Goal: Transaction & Acquisition: Subscribe to service/newsletter

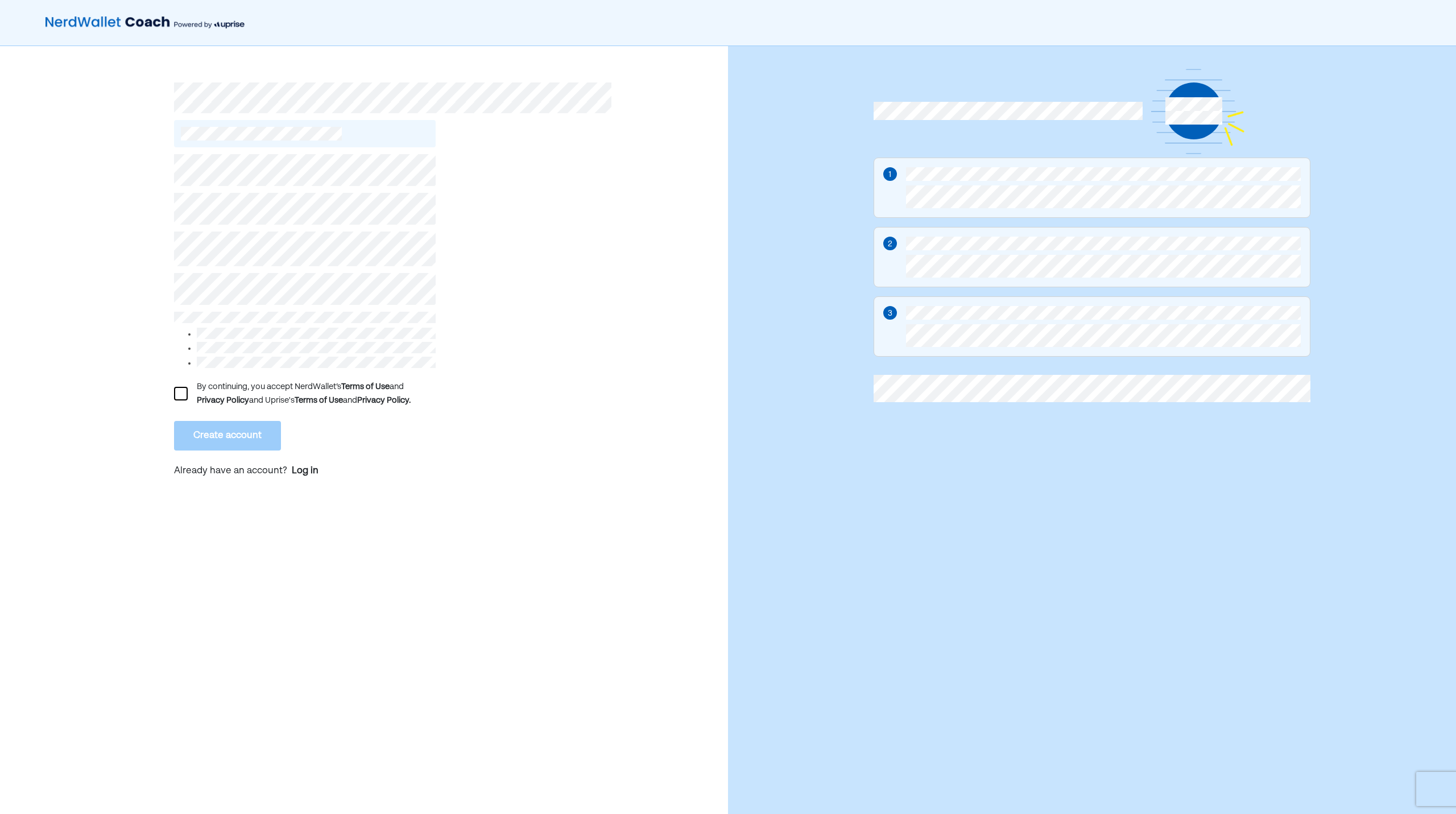
click at [187, 389] on div at bounding box center [181, 393] width 14 height 14
click at [127, 421] on div "L By continuing, you accept NerdWallet’s Terms of Use and Privacy Policy and Up…" at bounding box center [363, 436] width 728 height 779
click at [246, 430] on button "Create account" at bounding box center [227, 435] width 107 height 29
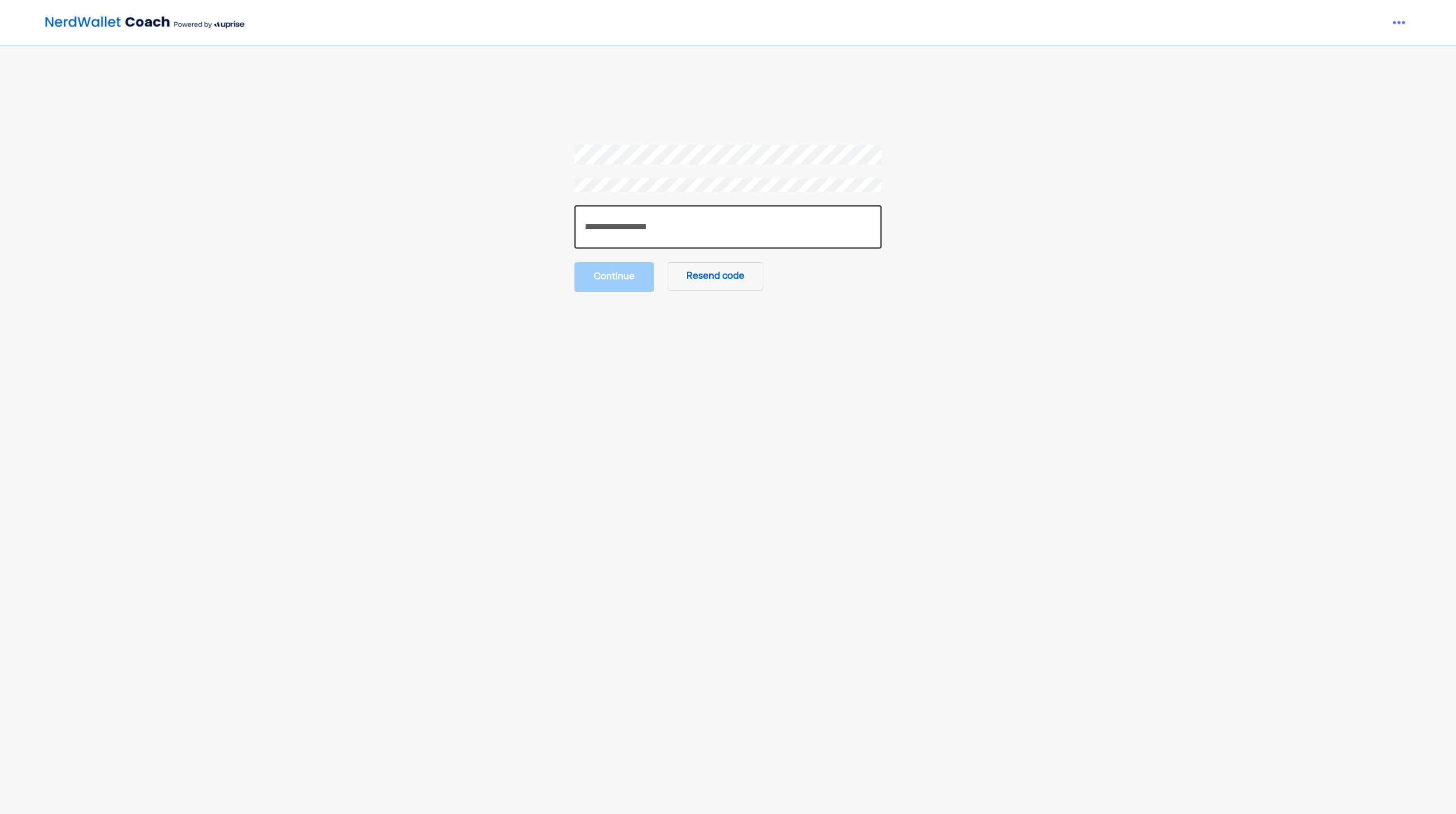
click at [634, 223] on input "number" at bounding box center [728, 227] width 307 height 43
paste input "******"
type input "******"
click at [613, 272] on button "Continue" at bounding box center [614, 276] width 80 height 29
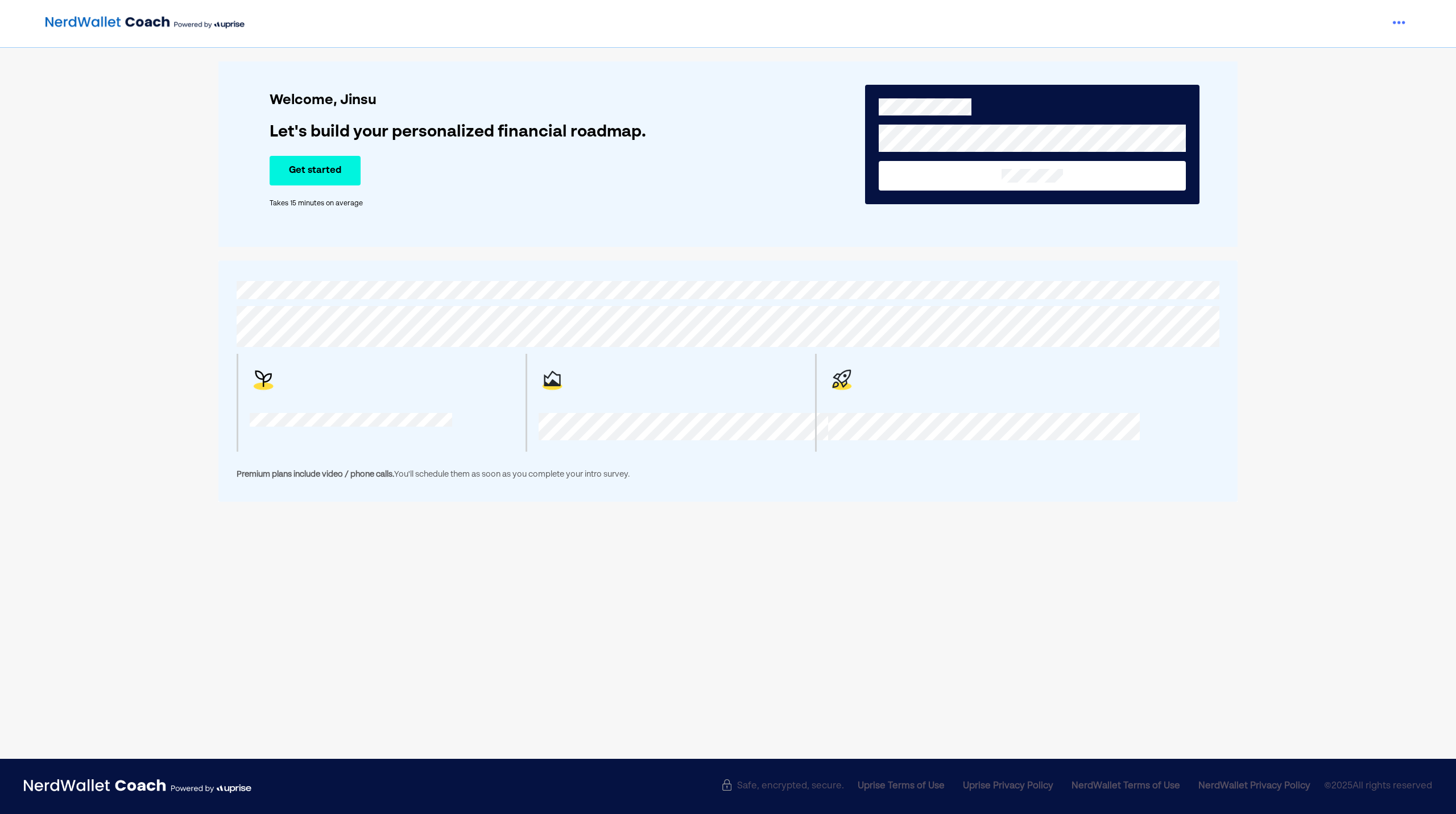
click at [1397, 161] on div "Welcome, [PERSON_NAME] Let's build your personalized financial roadmap. Get sta…" at bounding box center [728, 274] width 1456 height 454
click at [349, 182] on button "Get started" at bounding box center [315, 170] width 91 height 29
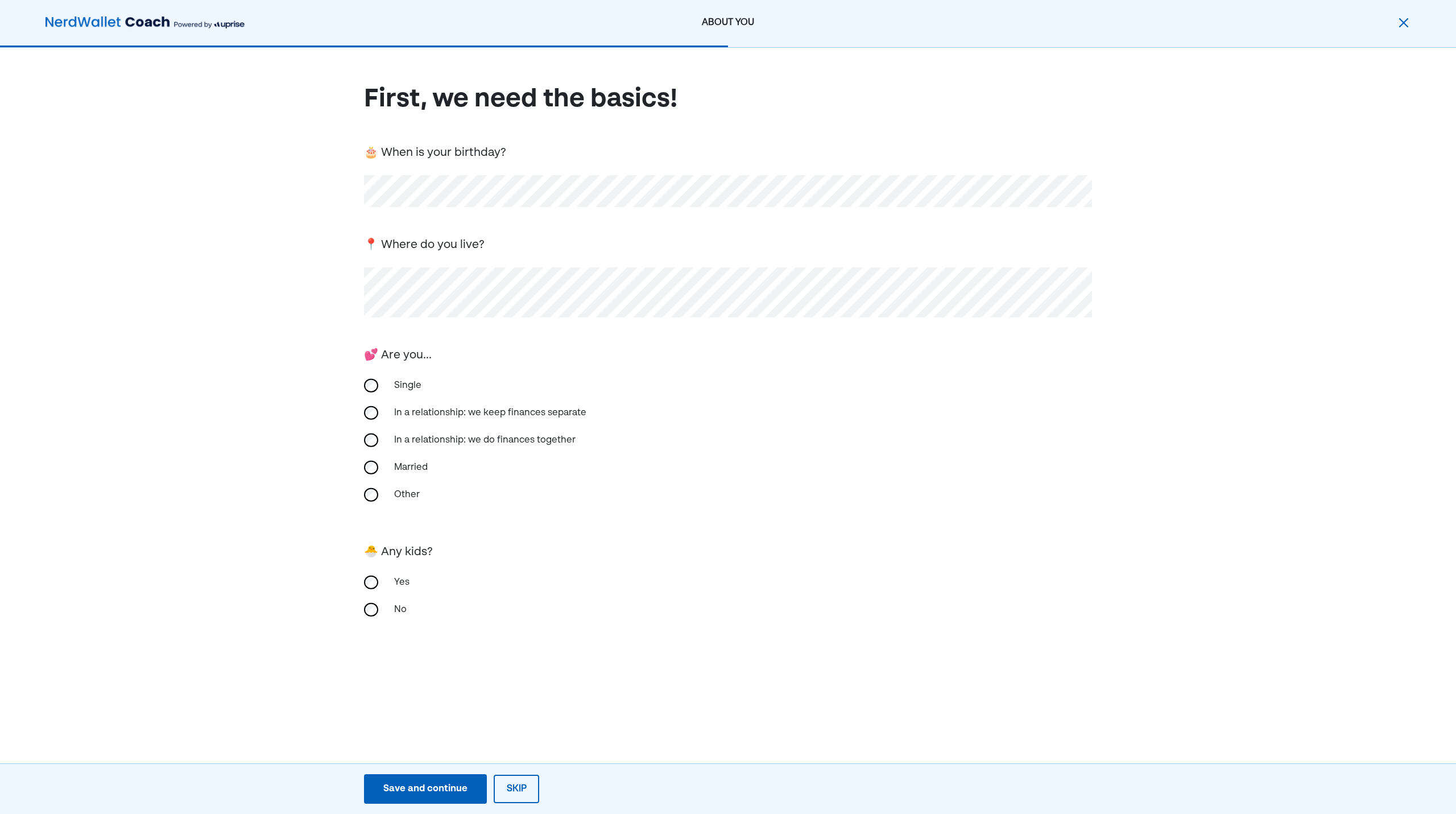
click at [134, 370] on div "First, we need the basics! 🎂 When is your birthday? 📍 Where do you live? 💕 Are …" at bounding box center [728, 372] width 1456 height 649
click at [406, 375] on div "Single" at bounding box center [444, 385] width 114 height 27
click at [400, 613] on div "No" at bounding box center [444, 610] width 114 height 27
click at [420, 789] on div "Save and continue" at bounding box center [425, 789] width 84 height 14
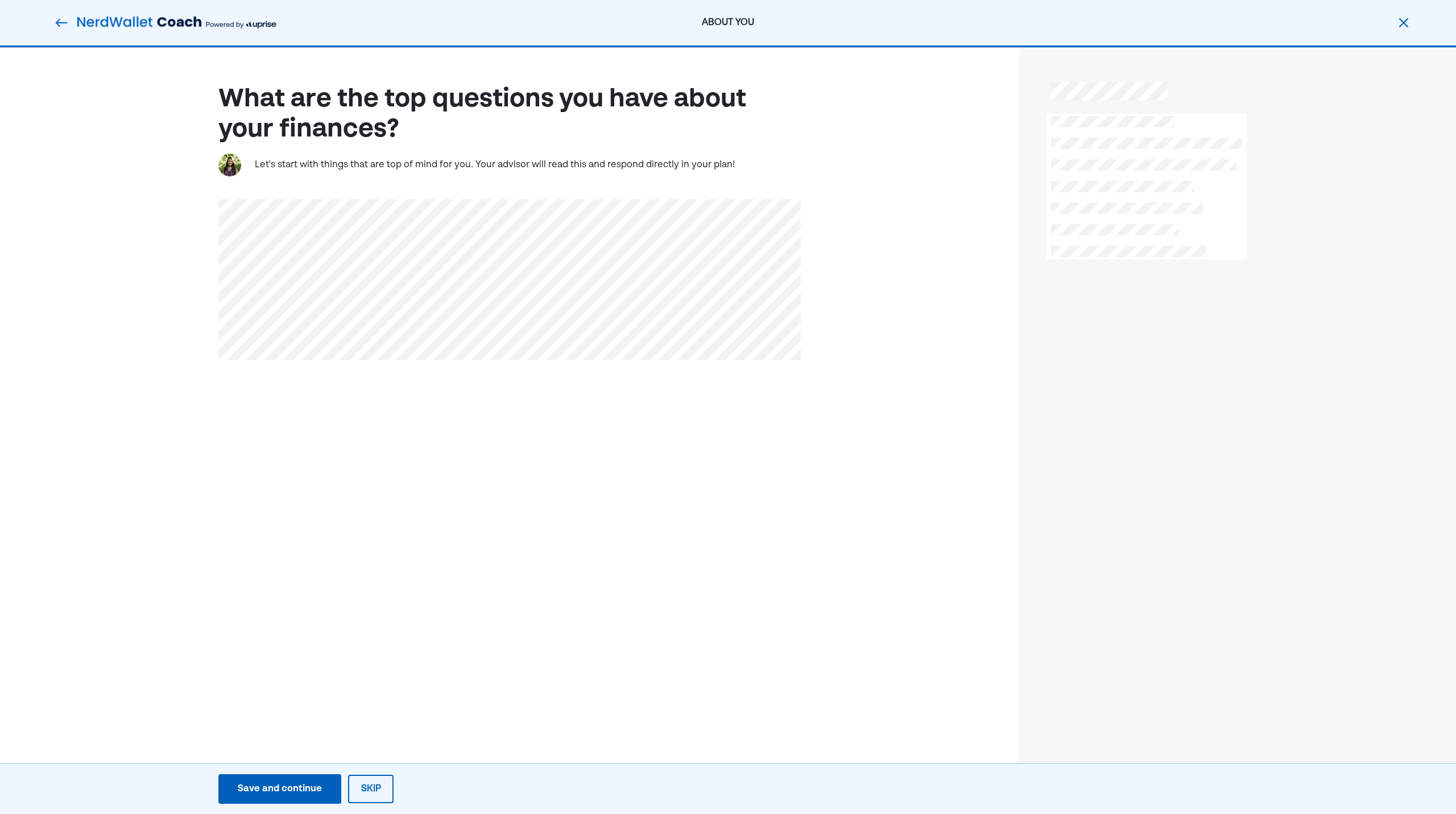
click at [462, 475] on div "What are the top questions you have about your finances? Let's start with thing…" at bounding box center [509, 429] width 1019 height 762
click at [293, 795] on div "Save and continue" at bounding box center [280, 789] width 84 height 14
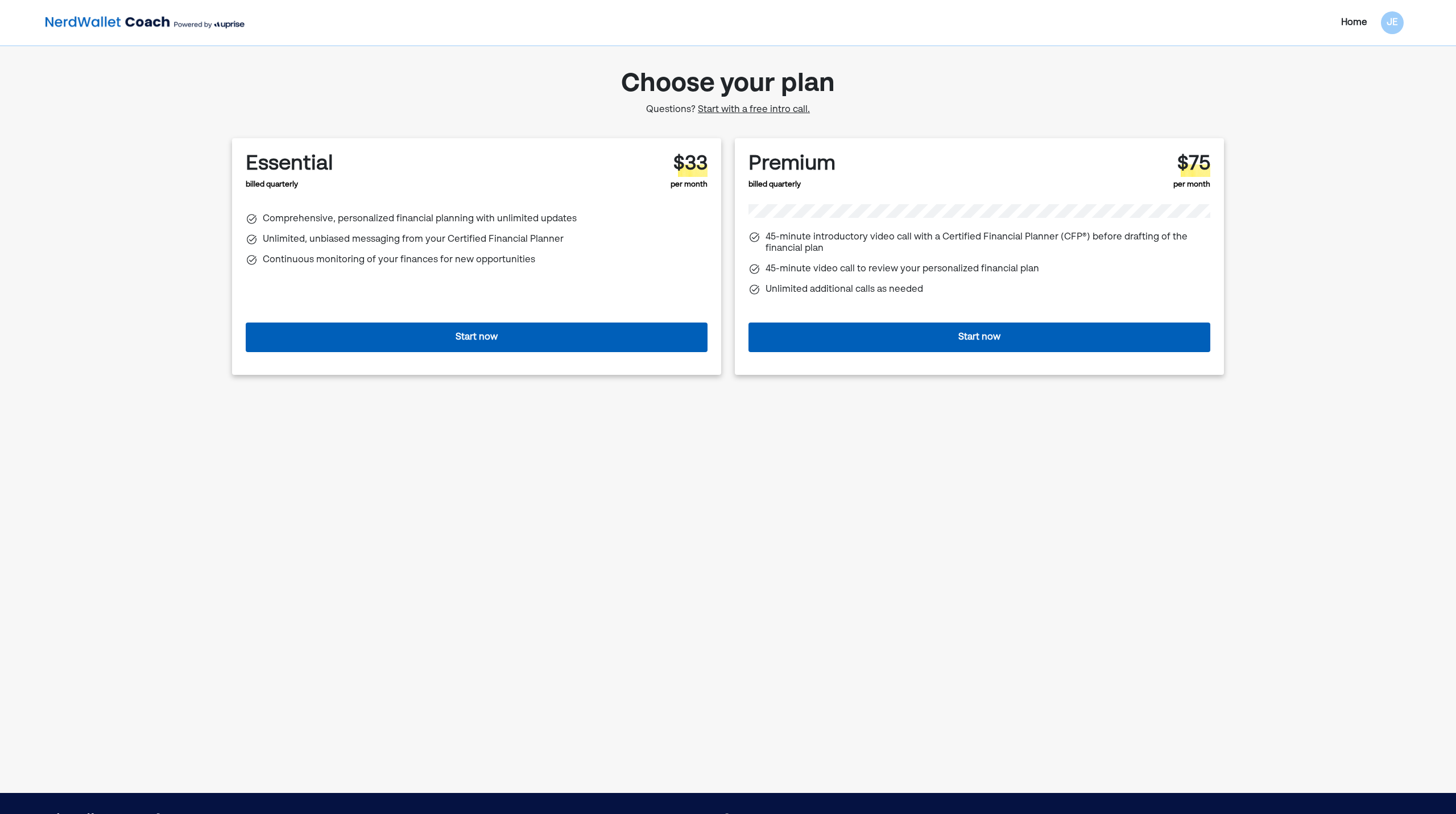
click at [372, 549] on main "Choose your plan Questions? Start with a free intro call. Essential billed quar…" at bounding box center [728, 428] width 1019 height 728
click at [1309, 186] on div "Home JE Choose your plan Questions? Start with a free intro call. Essential bil…" at bounding box center [728, 396] width 1456 height 793
click at [1304, 220] on div "Home JE Choose your plan Questions? Start with a free intro call. Essential bil…" at bounding box center [728, 396] width 1456 height 793
click at [684, 469] on main "Choose your plan Questions? Start with a free intro call. Essential billed quar…" at bounding box center [728, 428] width 1019 height 728
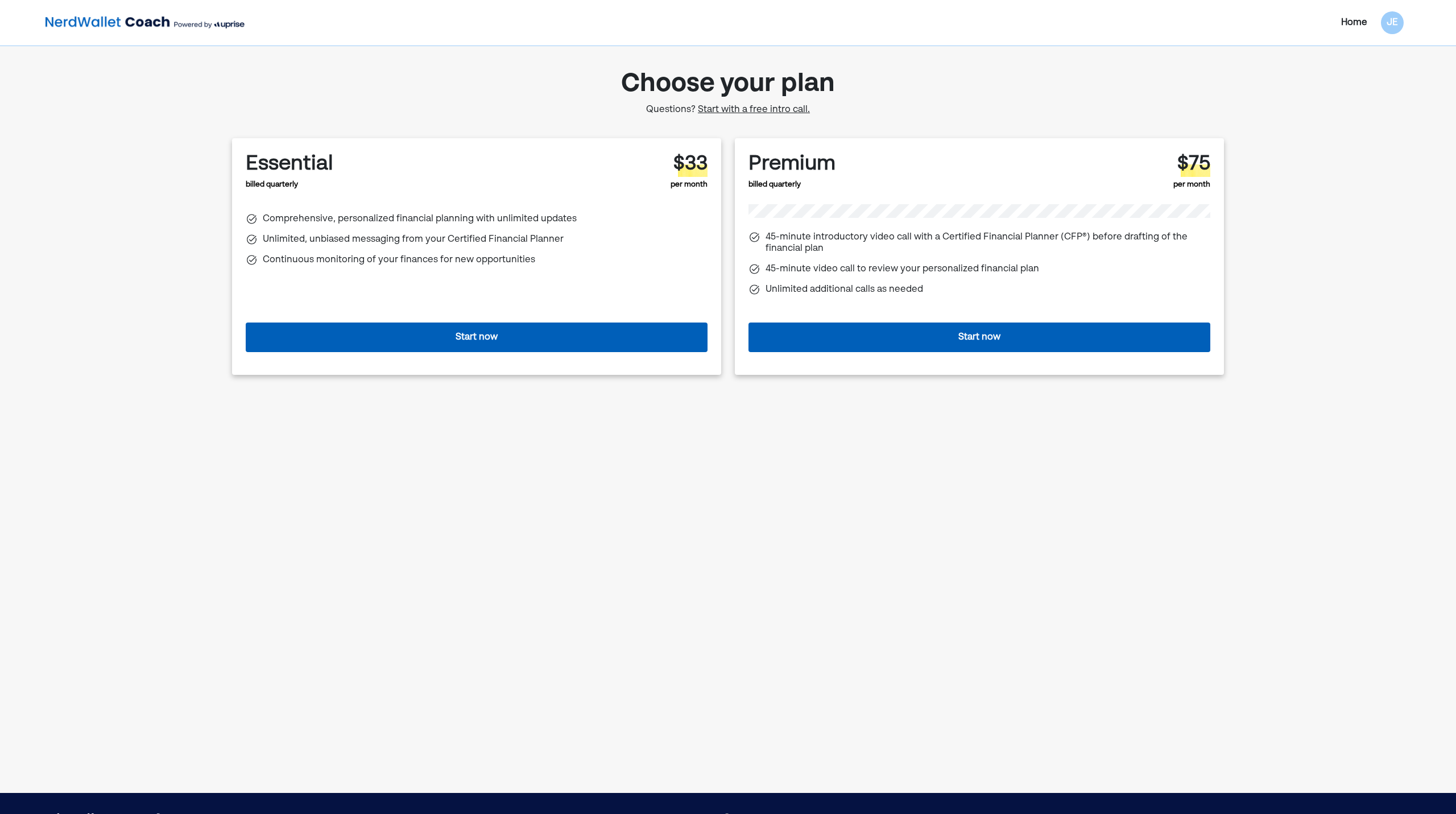
click at [521, 350] on button "Start now" at bounding box center [476, 337] width 462 height 29
click at [469, 331] on button "Start now" at bounding box center [476, 337] width 462 height 29
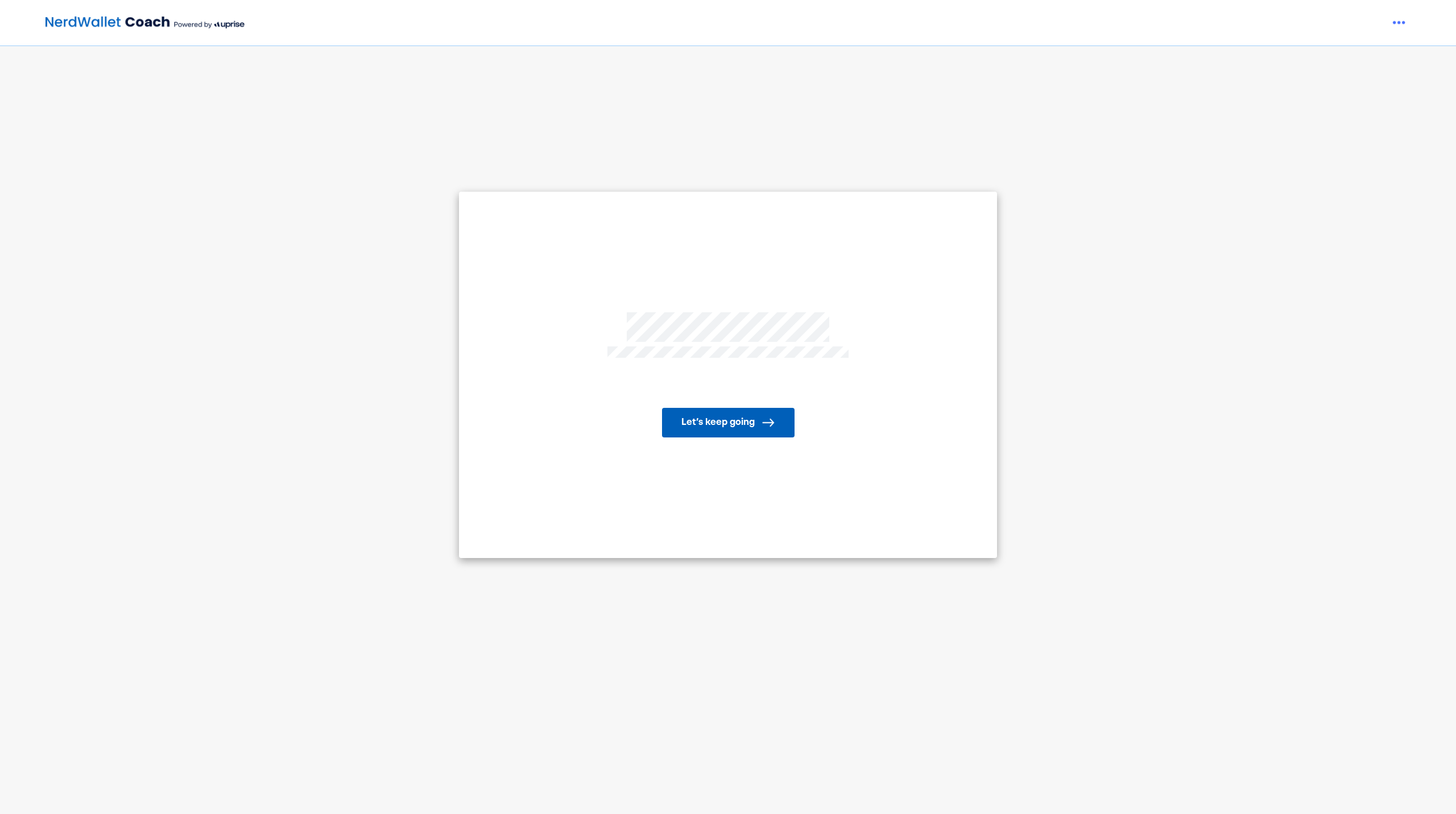
click at [735, 420] on button "Let’s keep going" at bounding box center [728, 422] width 133 height 29
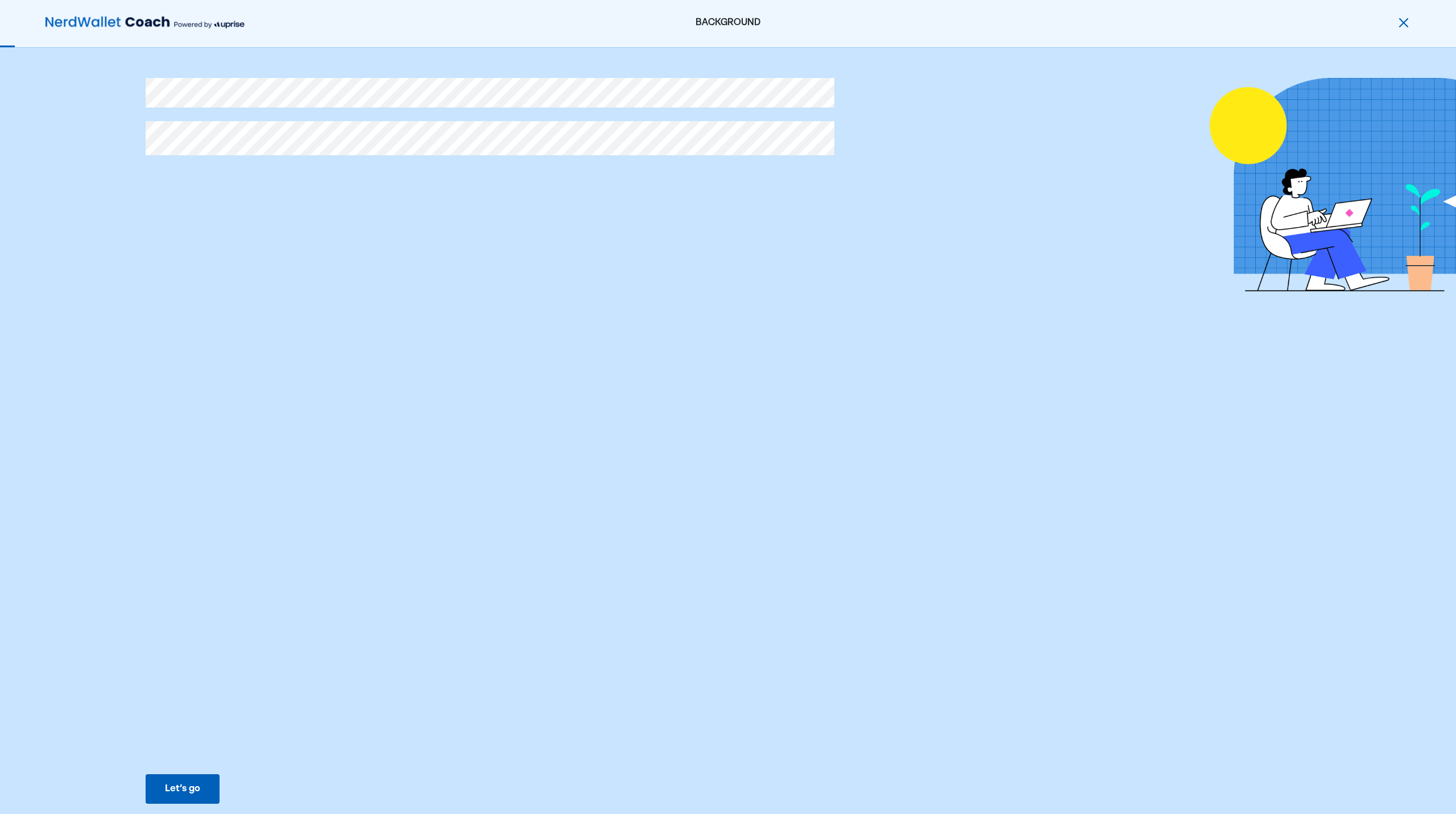
click at [489, 216] on div at bounding box center [877, 191] width 1462 height 227
click at [179, 789] on div "Let’s go" at bounding box center [182, 789] width 35 height 14
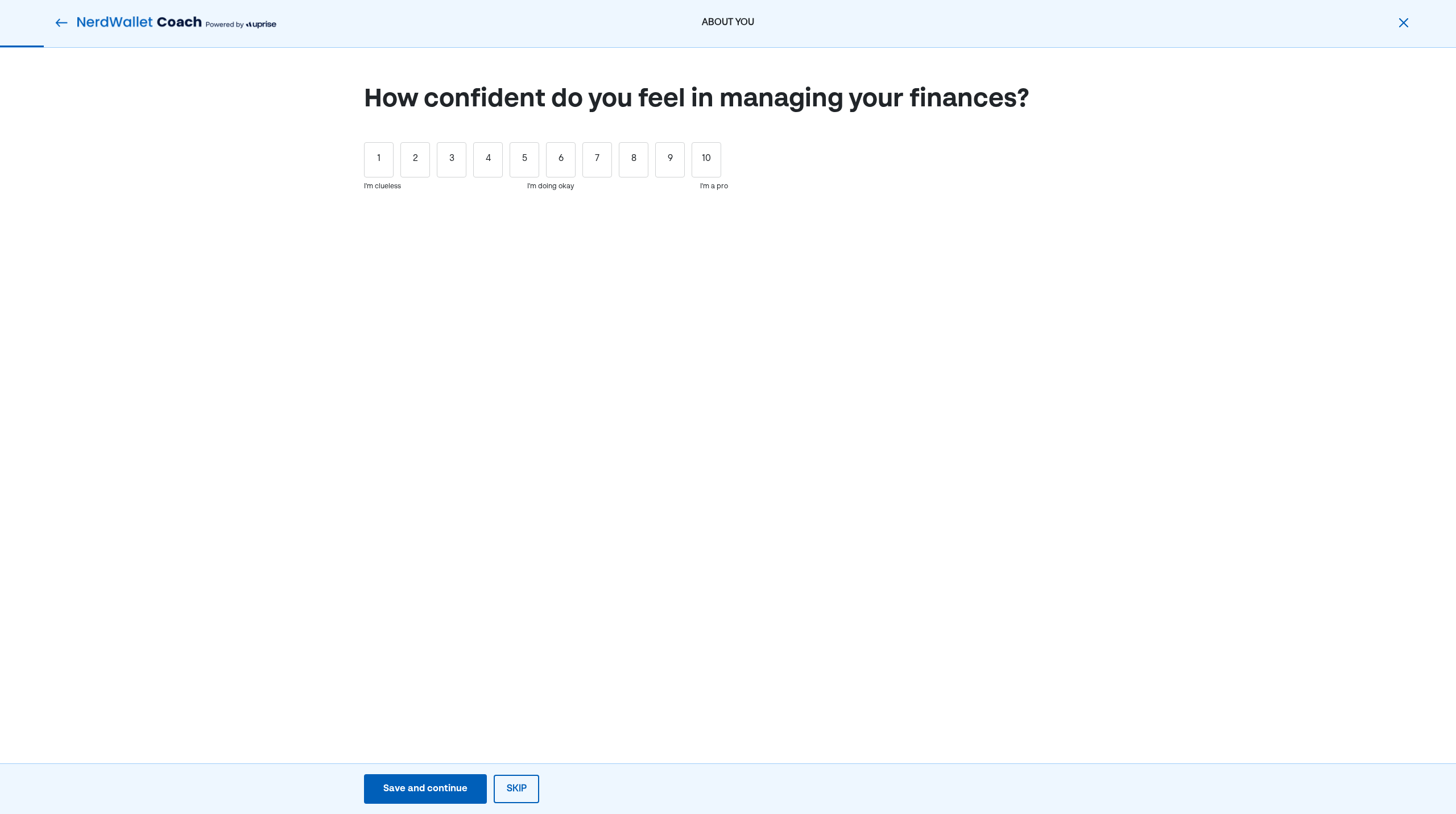
click at [480, 292] on div "ABOUT YOU How confident do you feel in managing your finances? 1 = Clueless 5 =…" at bounding box center [728, 407] width 1456 height 814
click at [606, 161] on div "7" at bounding box center [597, 160] width 29 height 35
click at [441, 786] on div "Save and continue" at bounding box center [425, 789] width 84 height 14
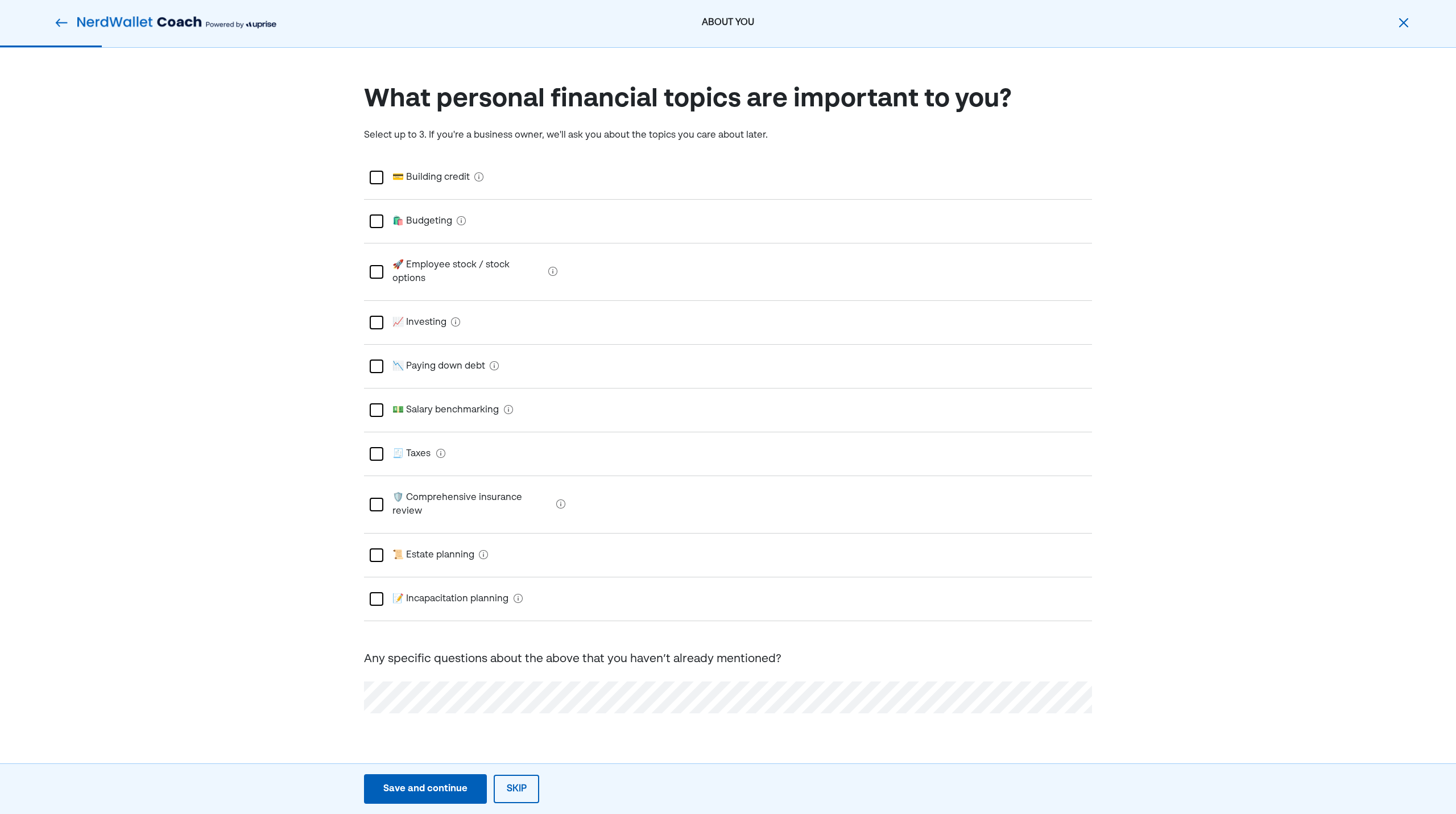
click at [422, 225] on Budgeting "🛍️ Budgeting" at bounding box center [417, 221] width 69 height 32
click at [430, 310] on Investing "📈 Investing" at bounding box center [415, 322] width 63 height 32
click at [417, 438] on Taxes "🧾 Taxes" at bounding box center [407, 453] width 48 height 32
click at [463, 797] on button "Save and continue Save Save and continue" at bounding box center [425, 788] width 123 height 29
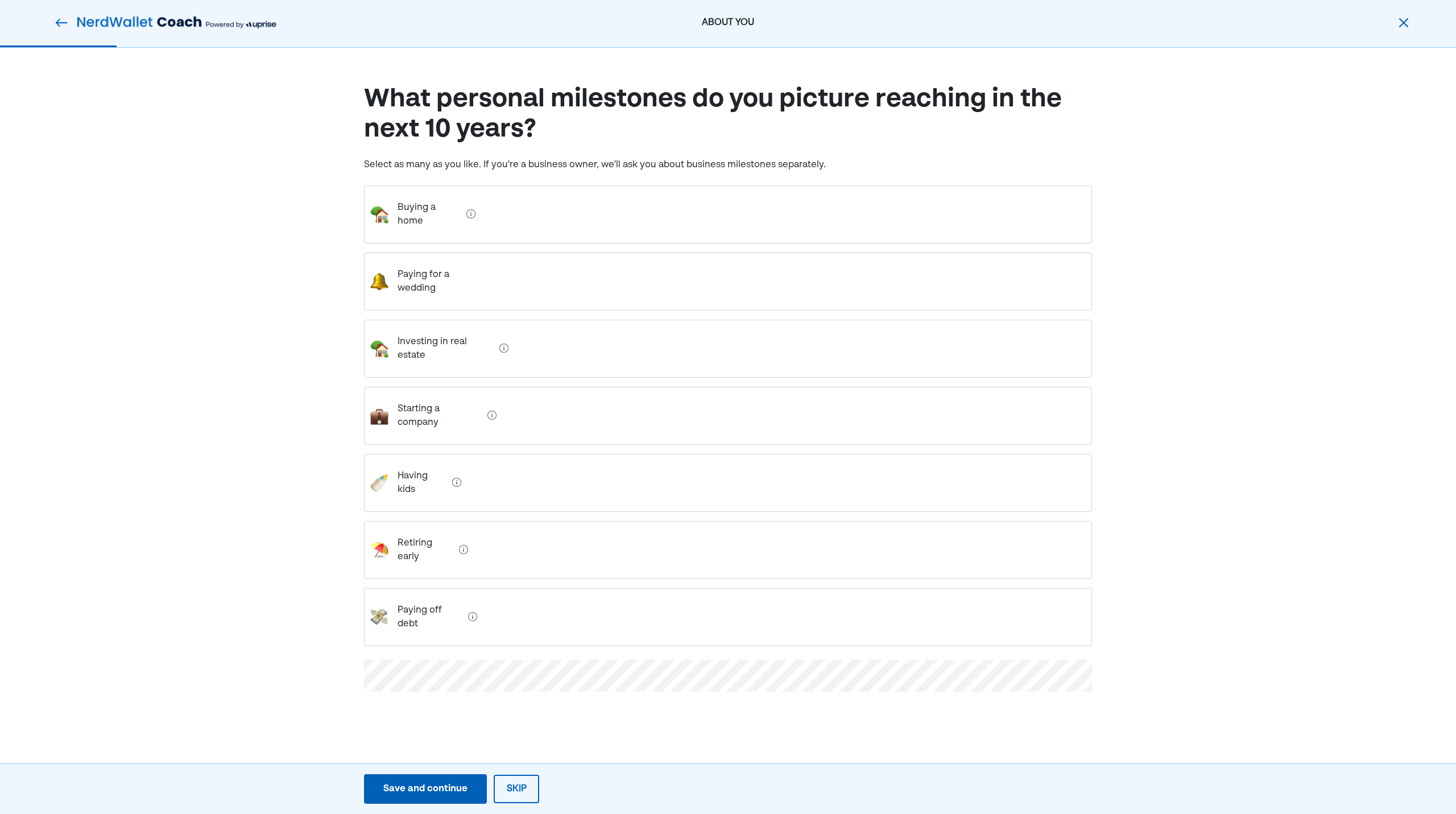
click at [562, 320] on div "Investing in real estate" at bounding box center [728, 348] width 728 height 58
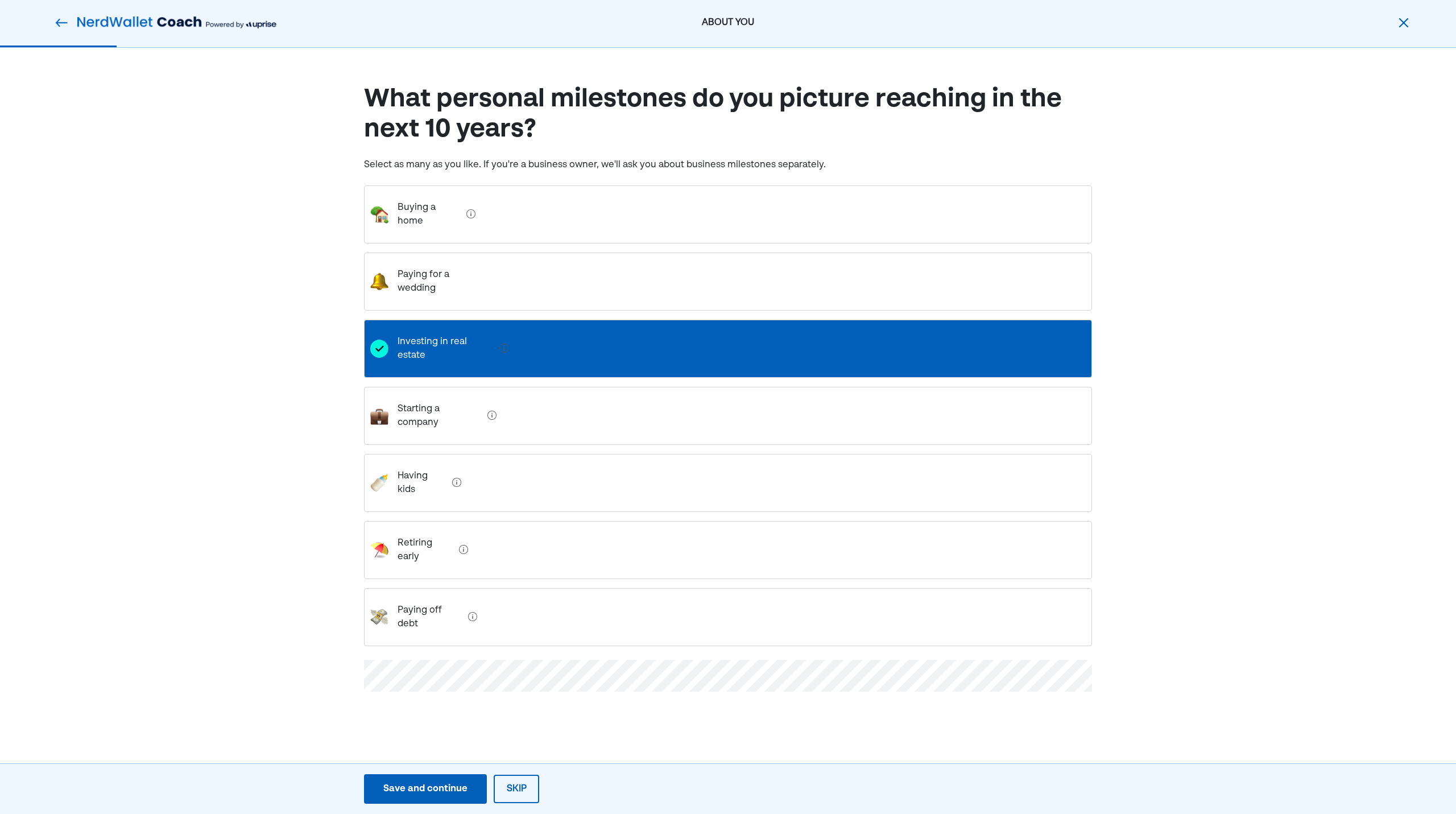
click at [534, 454] on div "Having kids" at bounding box center [728, 483] width 728 height 58
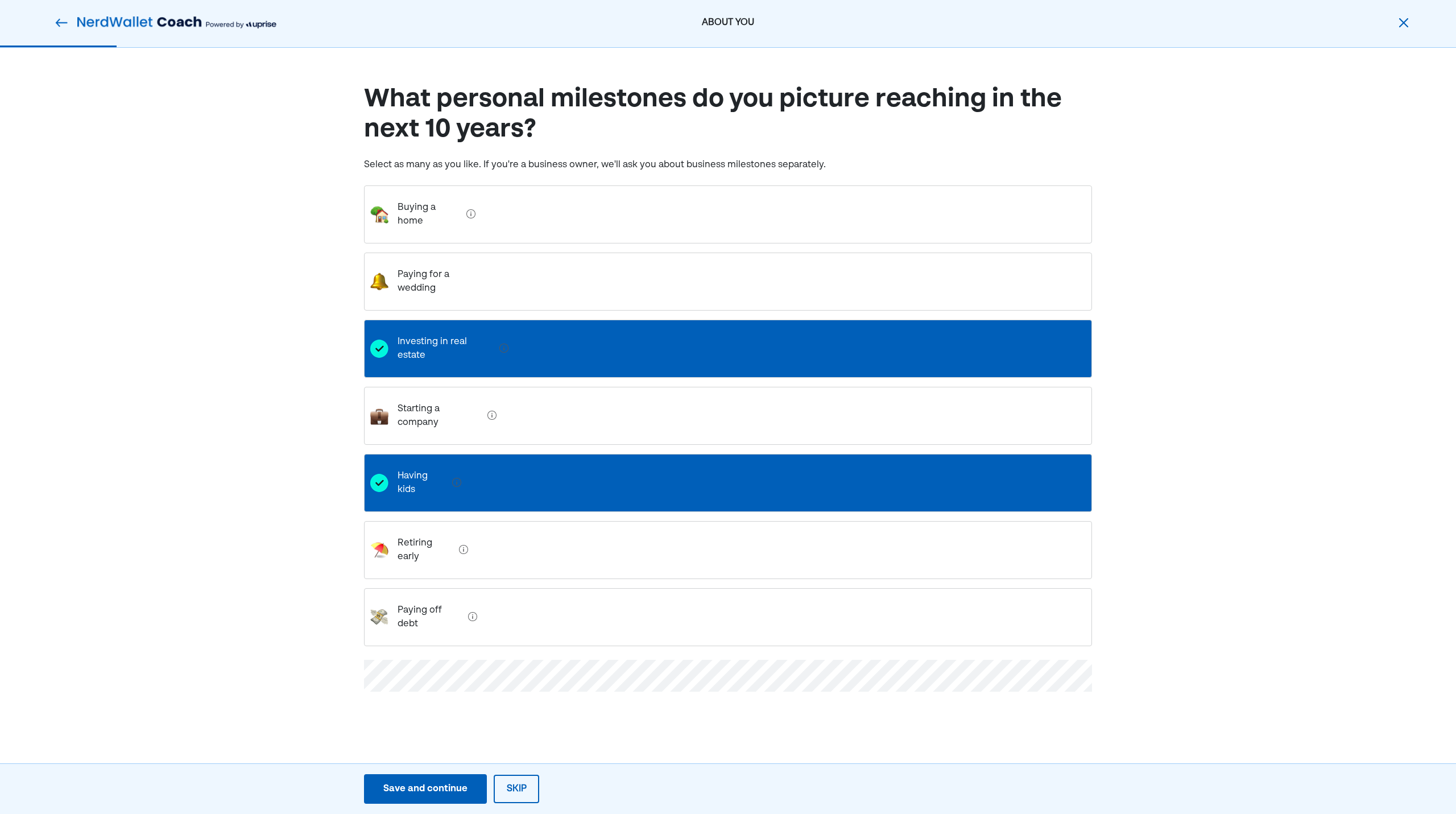
click at [451, 700] on div "ABOUT YOU What personal milestones do you picture reaching in the next 10 years…" at bounding box center [728, 407] width 1456 height 814
click at [313, 586] on div "What personal milestones do you picture reaching in the next 10 years? Select a…" at bounding box center [728, 404] width 1456 height 712
click at [444, 787] on div "Save and continue" at bounding box center [425, 789] width 84 height 14
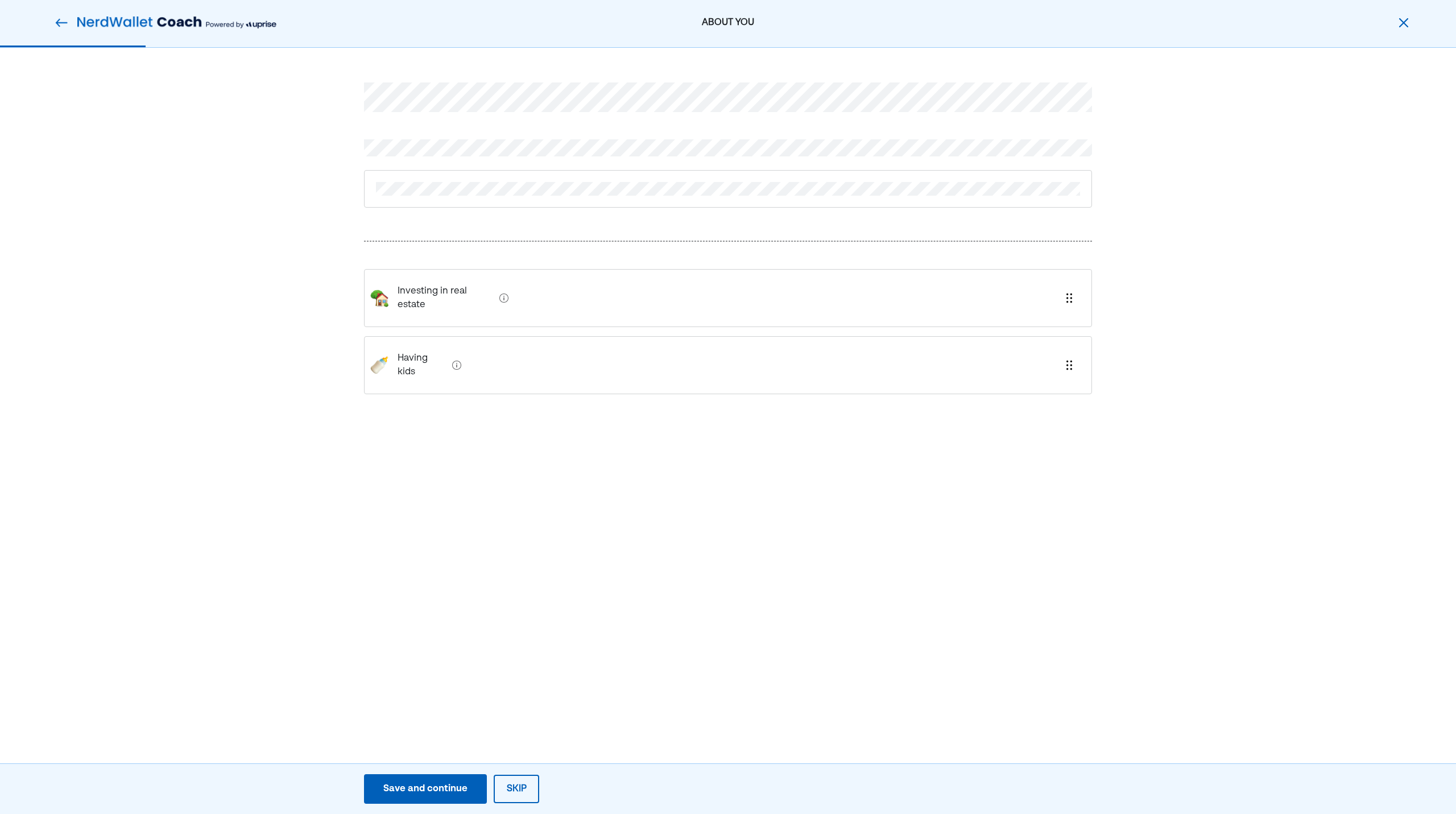
click at [499, 610] on div "ABOUT YOU Investing in real estate Having kids Save and continue Save Save and …" at bounding box center [728, 407] width 1456 height 814
drag, startPoint x: 433, startPoint y: 292, endPoint x: 425, endPoint y: 198, distance: 94.3
click at [425, 198] on div "Investing in real estate Having kids" at bounding box center [728, 237] width 728 height 364
drag, startPoint x: 436, startPoint y: 333, endPoint x: 423, endPoint y: 229, distance: 104.8
drag, startPoint x: 423, startPoint y: 229, endPoint x: 334, endPoint y: 368, distance: 165.1
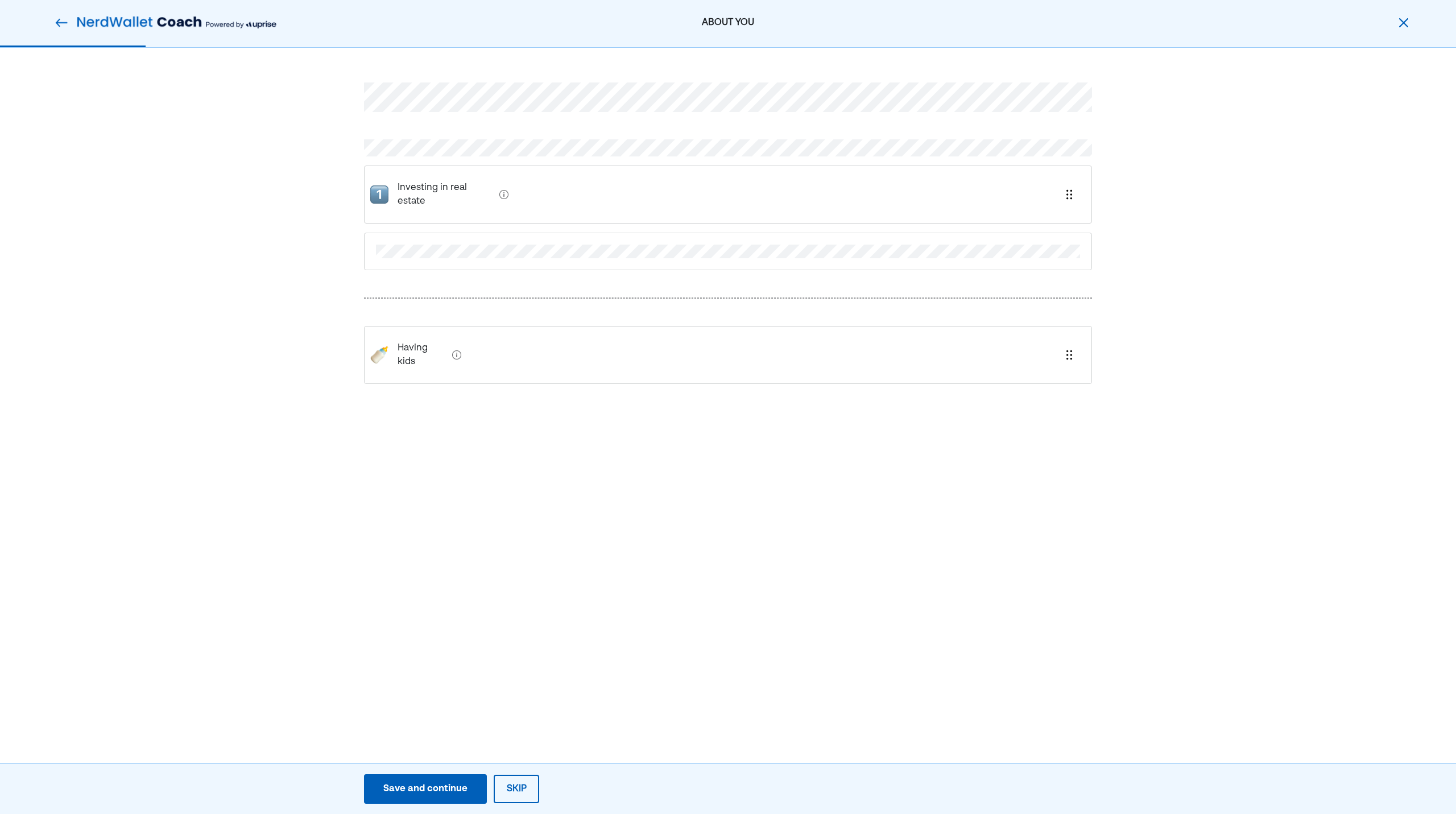
click at [334, 368] on div "Investing in real estate Having kids" at bounding box center [728, 254] width 1456 height 413
drag, startPoint x: 421, startPoint y: 343, endPoint x: 441, endPoint y: 184, distance: 160.3
click at [441, 184] on div "Investing in real estate Having kids" at bounding box center [728, 243] width 728 height 376
click at [318, 333] on div "Investing in real estate Having kids" at bounding box center [728, 274] width 1456 height 452
click at [409, 483] on div "Having kids Investing in real estate" at bounding box center [728, 282] width 1456 height 470
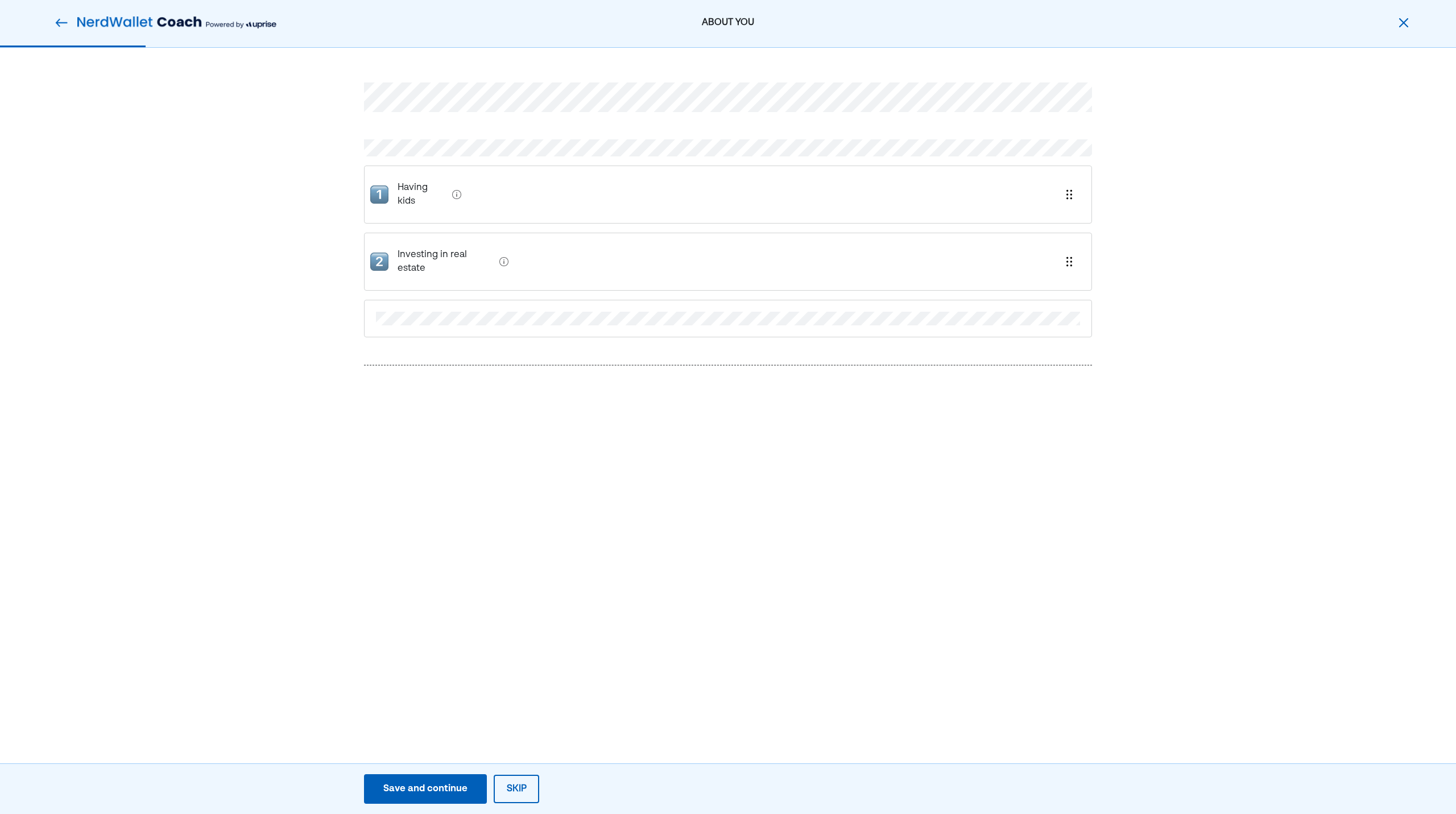
click at [444, 566] on div "ABOUT YOU Having kids Investing in real estate Save and continue Save Save and …" at bounding box center [728, 407] width 1456 height 814
click at [423, 800] on button "Save and continue Save Save and continue" at bounding box center [425, 788] width 123 height 29
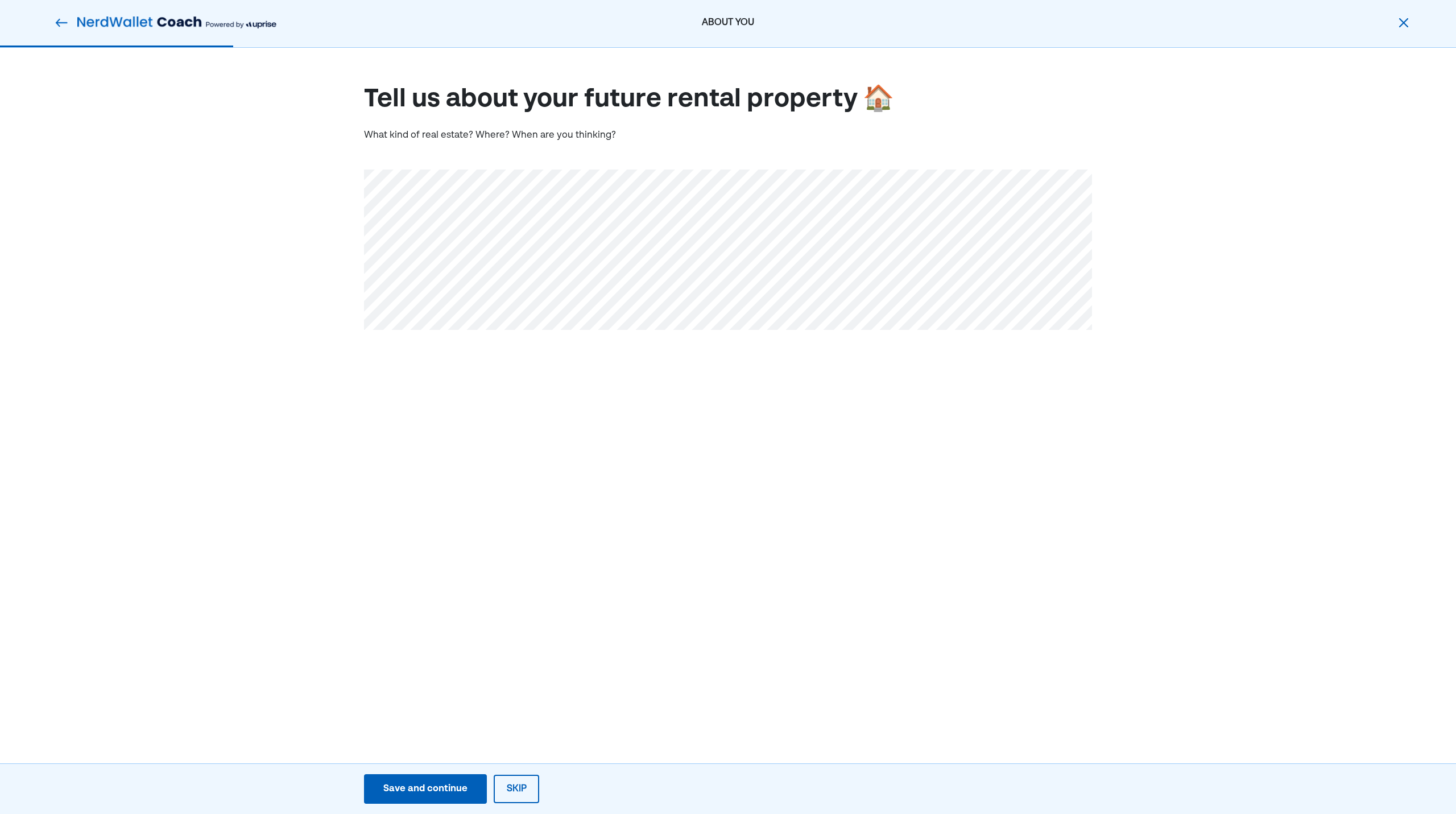
click at [448, 606] on div "ABOUT YOU Tell us about your future rental property 🏠 What kind of real estate?…" at bounding box center [728, 407] width 1456 height 814
click at [442, 784] on div "Save and continue" at bounding box center [425, 789] width 84 height 14
click at [422, 783] on div "Save and continue" at bounding box center [425, 789] width 84 height 14
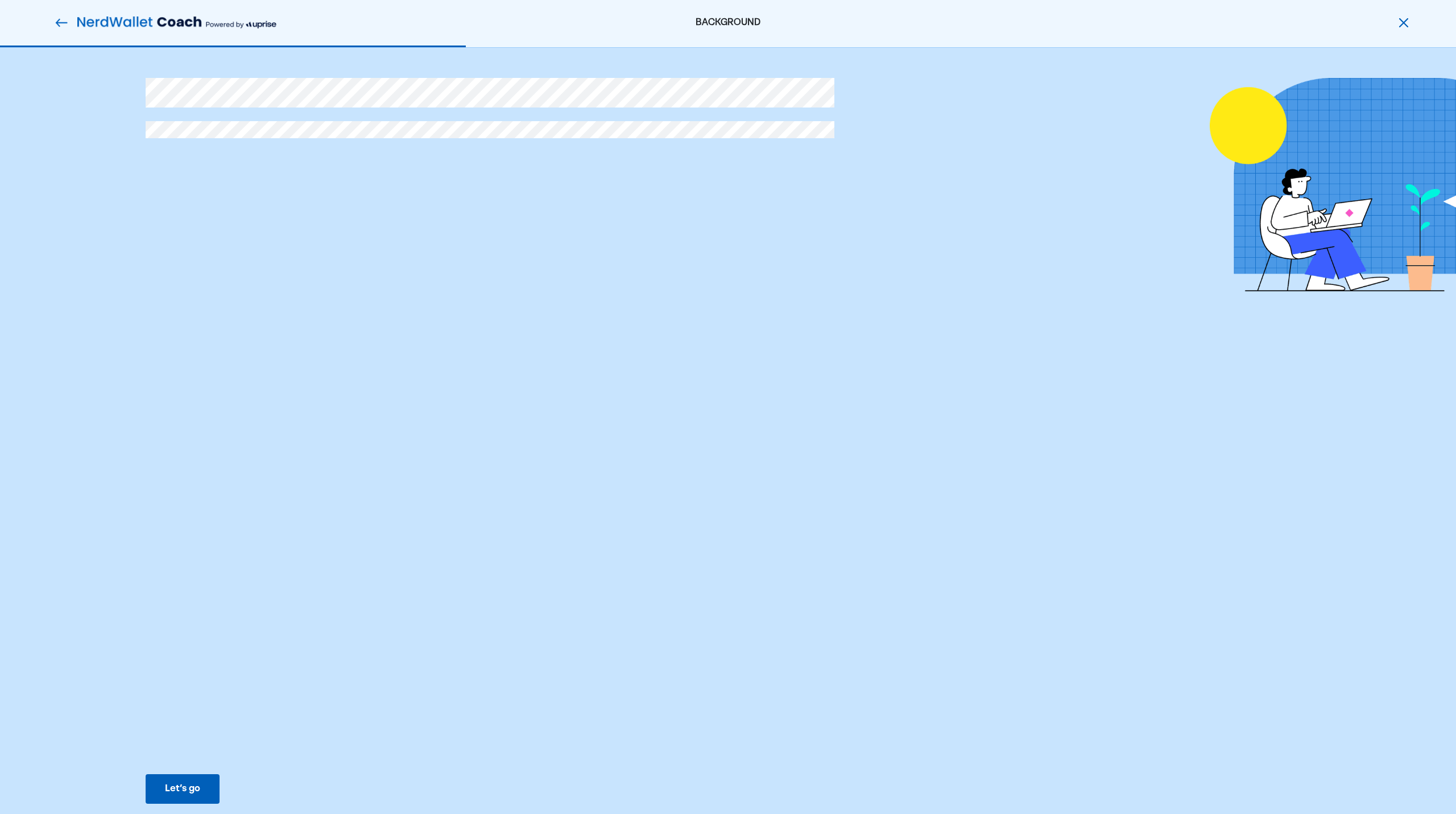
click at [193, 769] on div "Let’s go Save Let’s go" at bounding box center [182, 788] width 365 height 44
click at [192, 787] on div "Let’s go" at bounding box center [182, 789] width 35 height 14
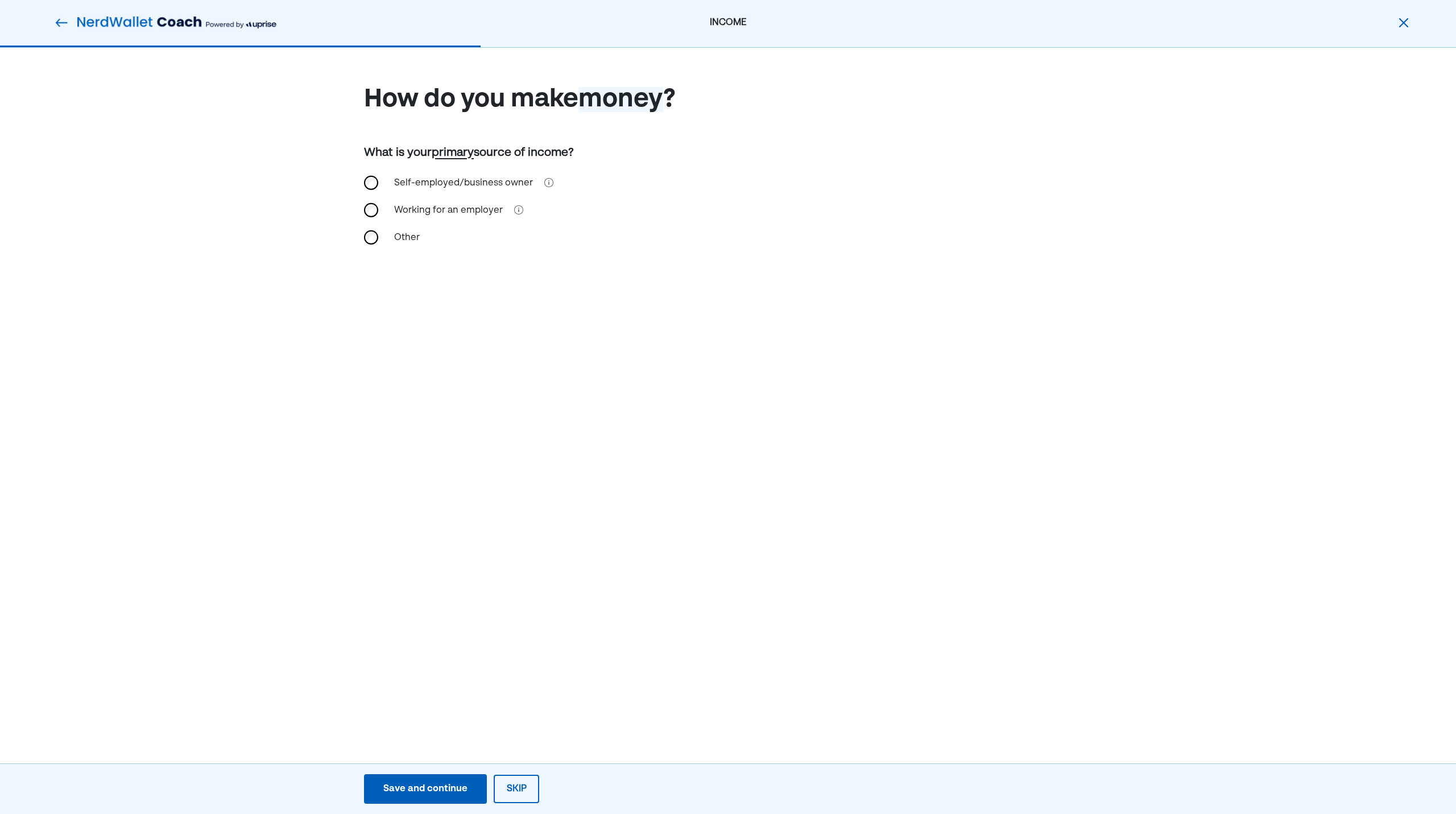
click at [465, 182] on div "Self-employed/business owner" at bounding box center [464, 183] width 152 height 27
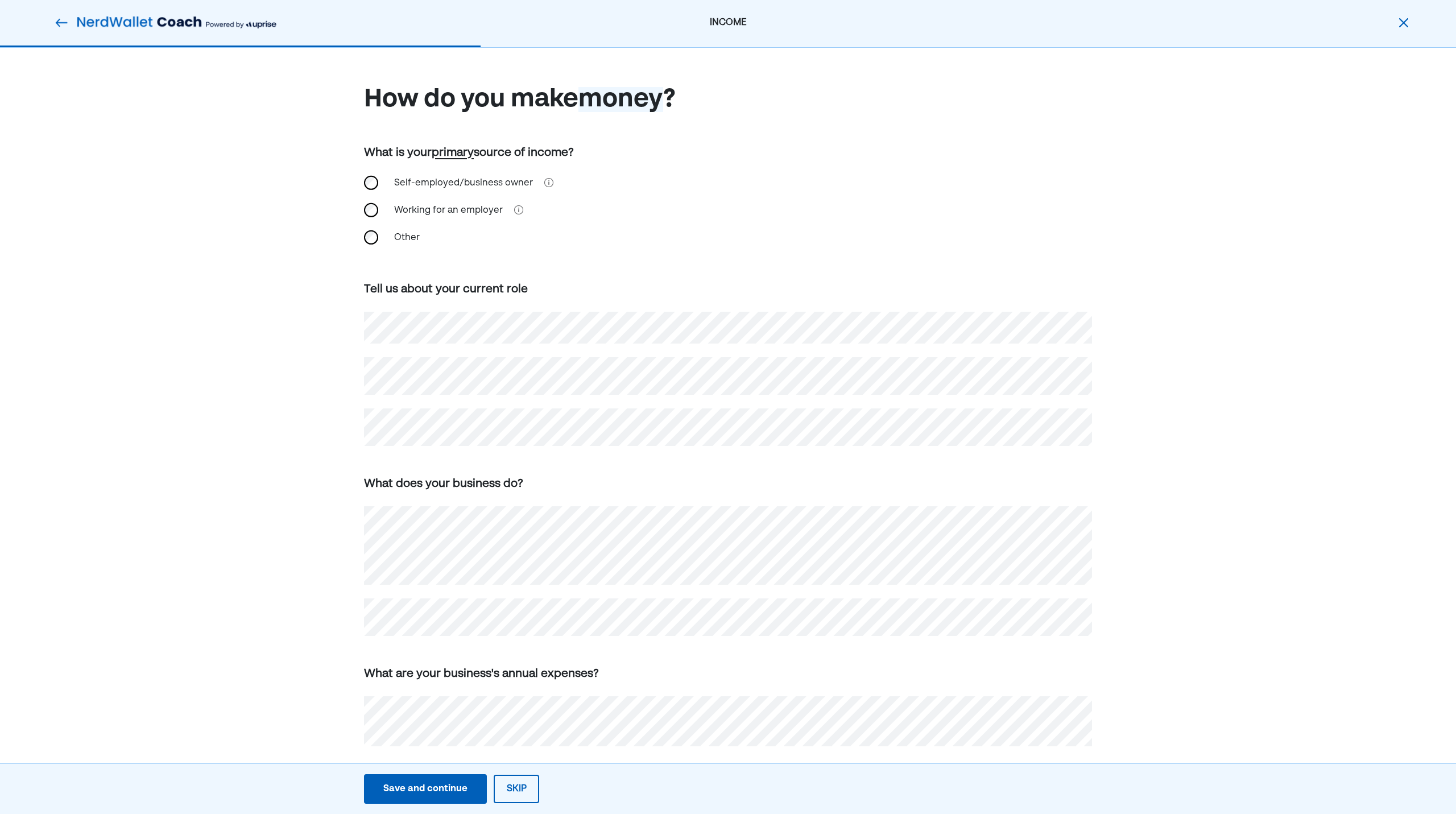
click at [458, 218] on div "Working for an employer" at bounding box center [449, 210] width 123 height 27
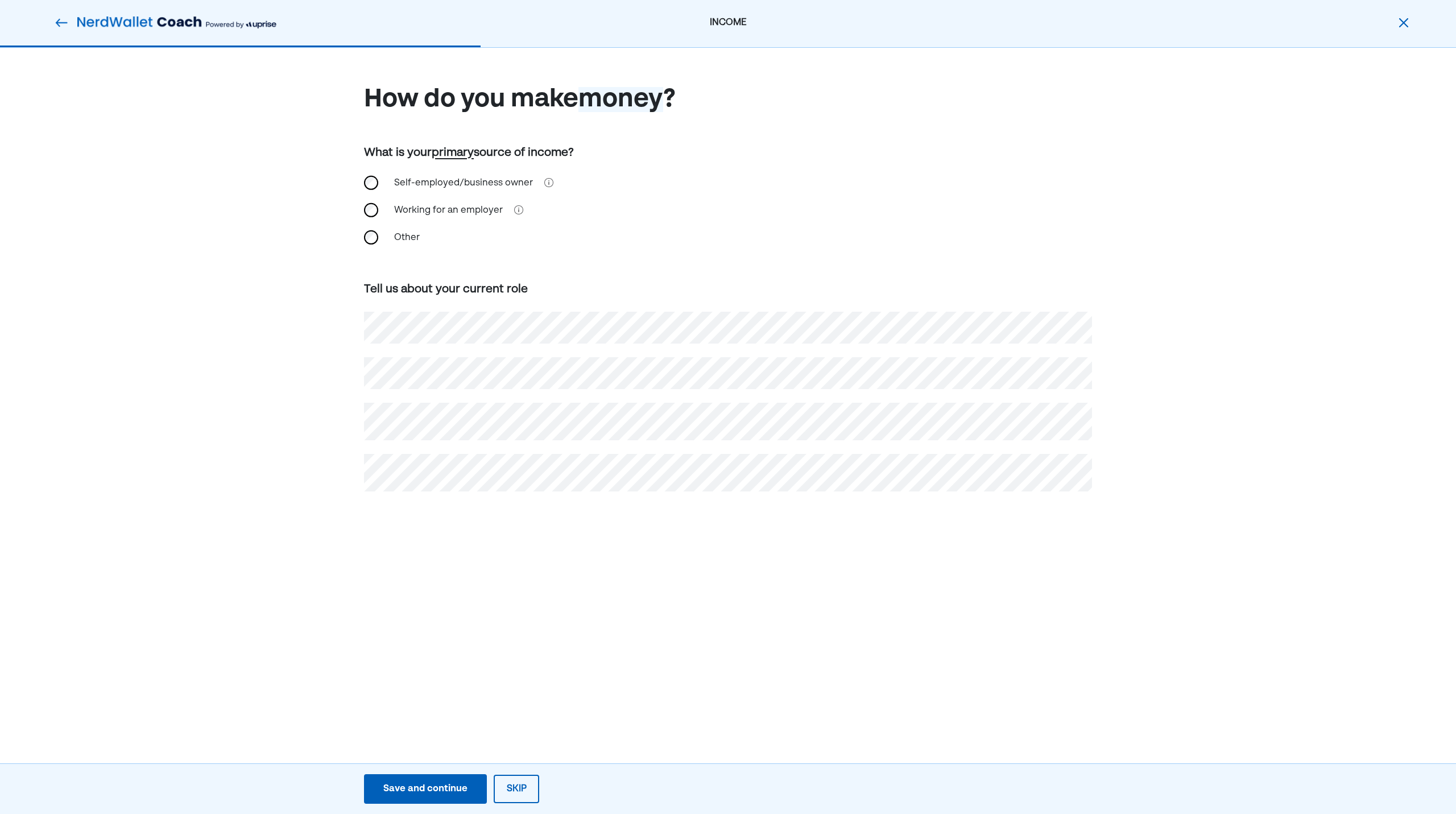
click at [400, 242] on div "Other" at bounding box center [444, 238] width 114 height 27
click at [450, 214] on div "Working for an employer" at bounding box center [449, 210] width 123 height 27
click at [437, 783] on div "Save and continue" at bounding box center [425, 789] width 84 height 14
click at [432, 794] on div "Save and continue" at bounding box center [425, 789] width 84 height 14
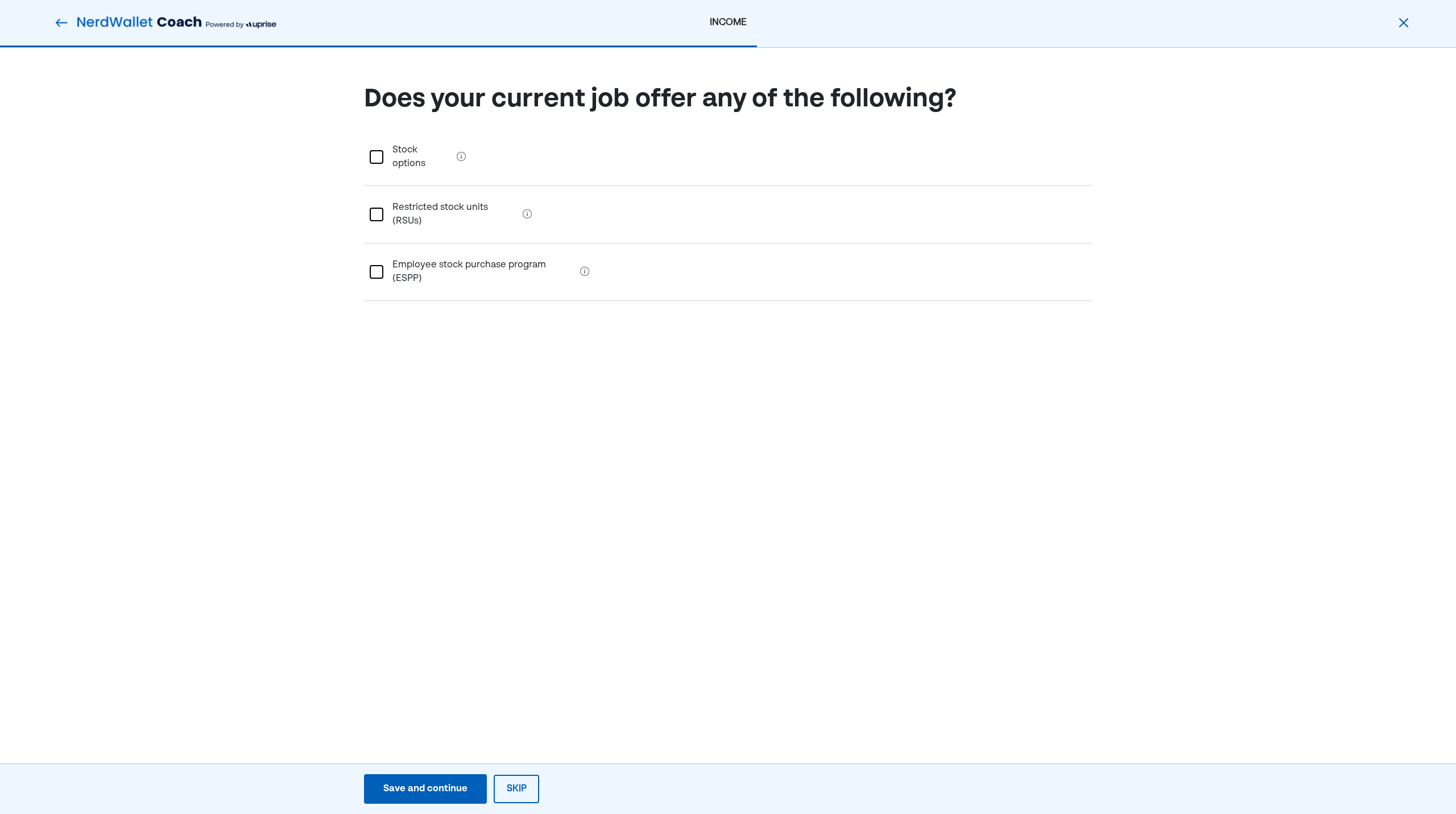
click at [423, 783] on div "Save and continue" at bounding box center [425, 789] width 84 height 14
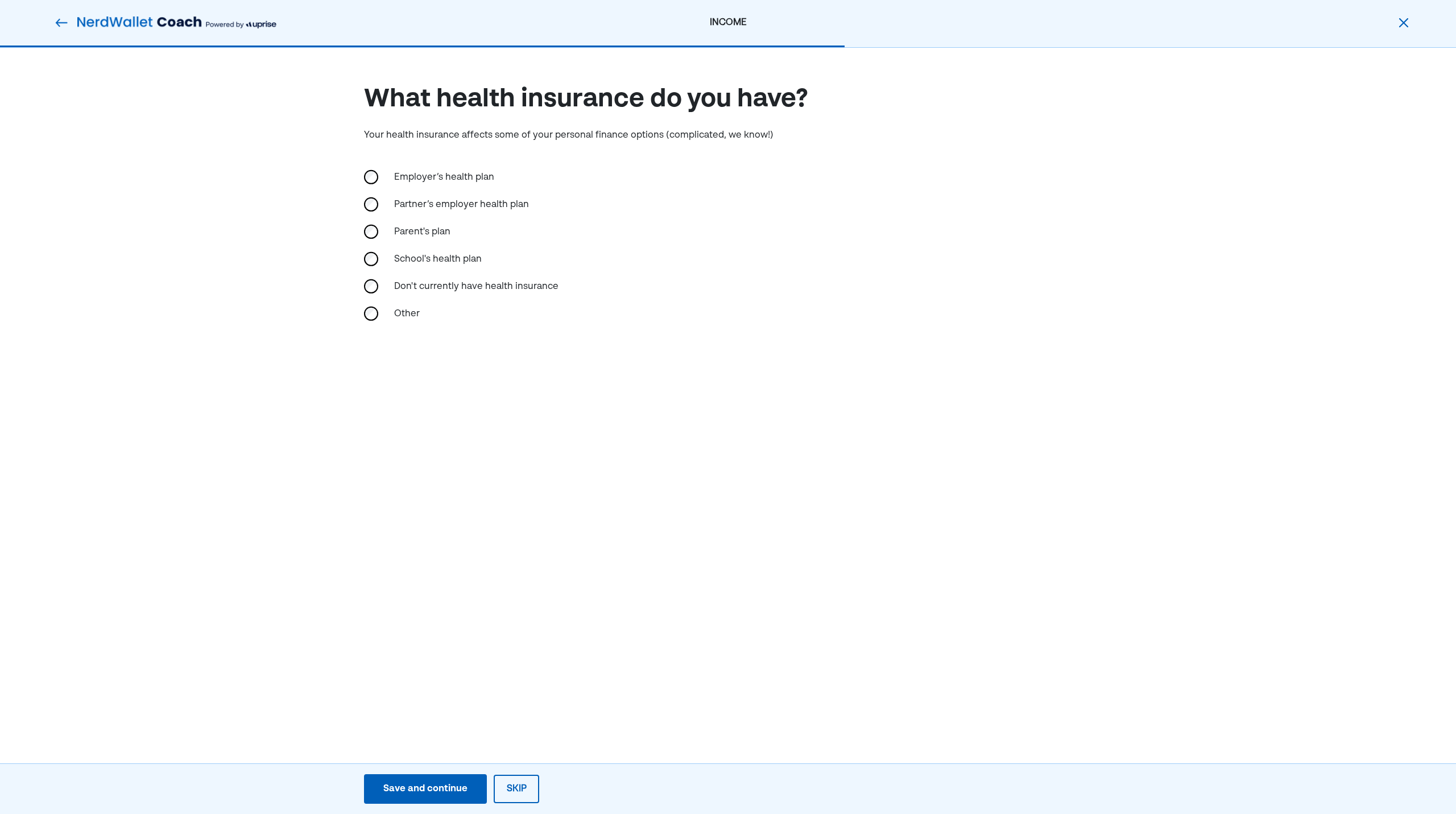
click at [452, 177] on div "Employer’s health plan" at bounding box center [444, 178] width 114 height 27
click at [443, 387] on div "Which health plan did you pick?" at bounding box center [728, 397] width 728 height 85
click at [453, 505] on div "What health insurance do you have? Your health insurance affects some of your p…" at bounding box center [728, 280] width 1456 height 466
click at [444, 783] on div "Save and continue" at bounding box center [425, 789] width 84 height 14
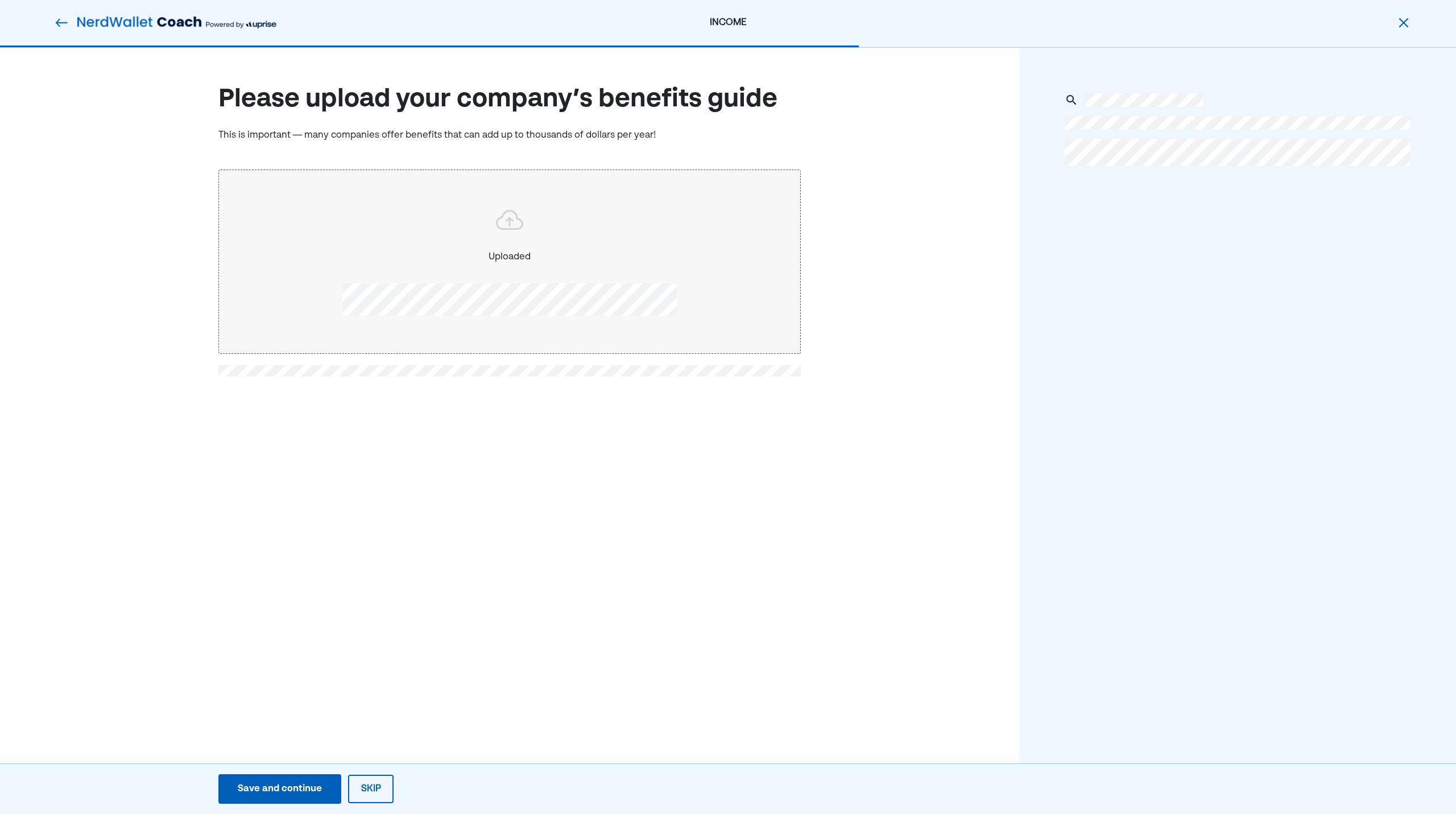
click at [282, 787] on div "Save and continue" at bounding box center [280, 789] width 84 height 14
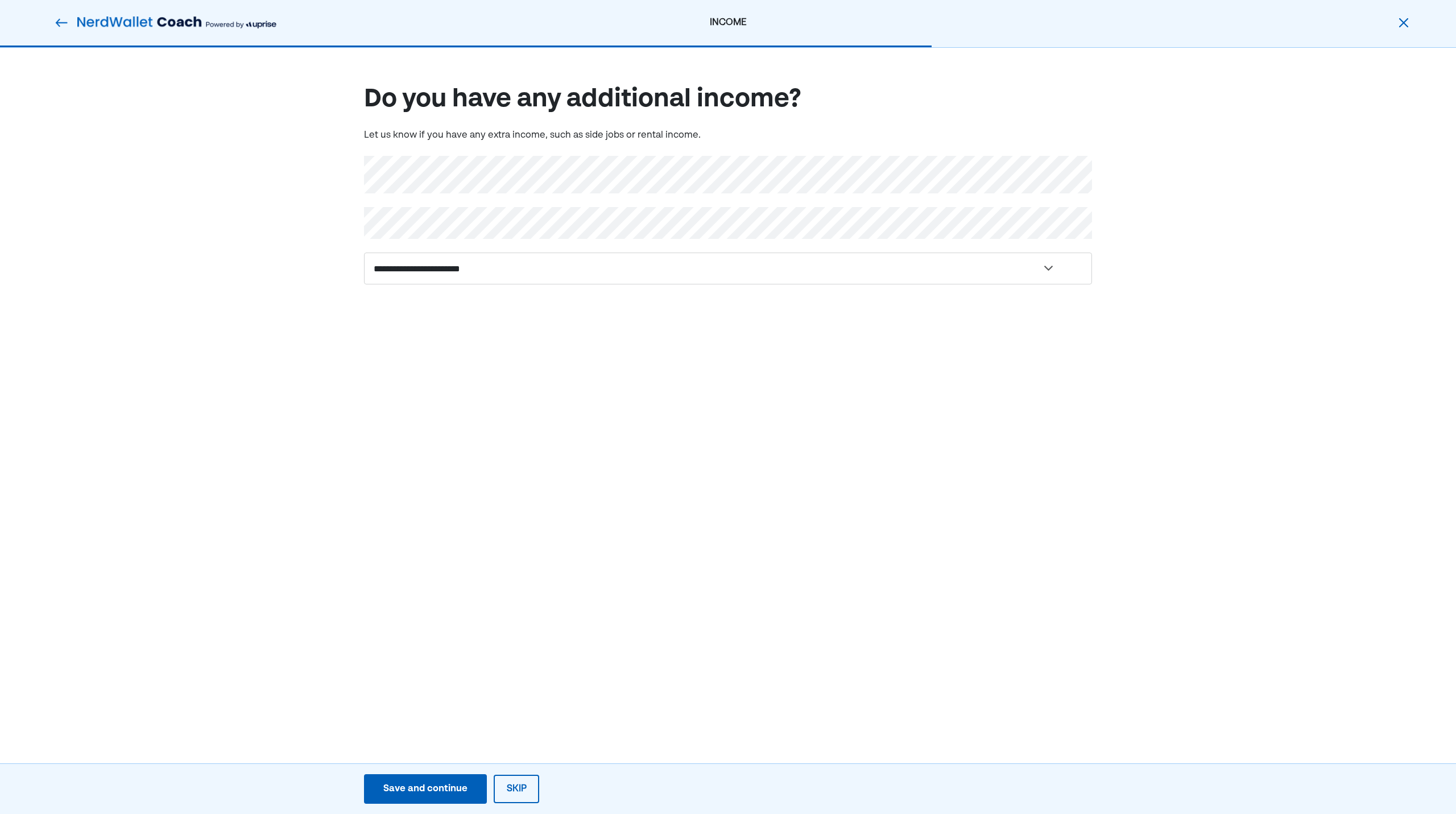
click at [261, 267] on div "**********" at bounding box center [728, 200] width 1456 height 305
click at [485, 282] on select "**********" at bounding box center [728, 268] width 728 height 32
select select "**********"
click at [364, 253] on select "**********" at bounding box center [728, 268] width 728 height 32
click at [503, 468] on div "**********" at bounding box center [728, 407] width 1456 height 814
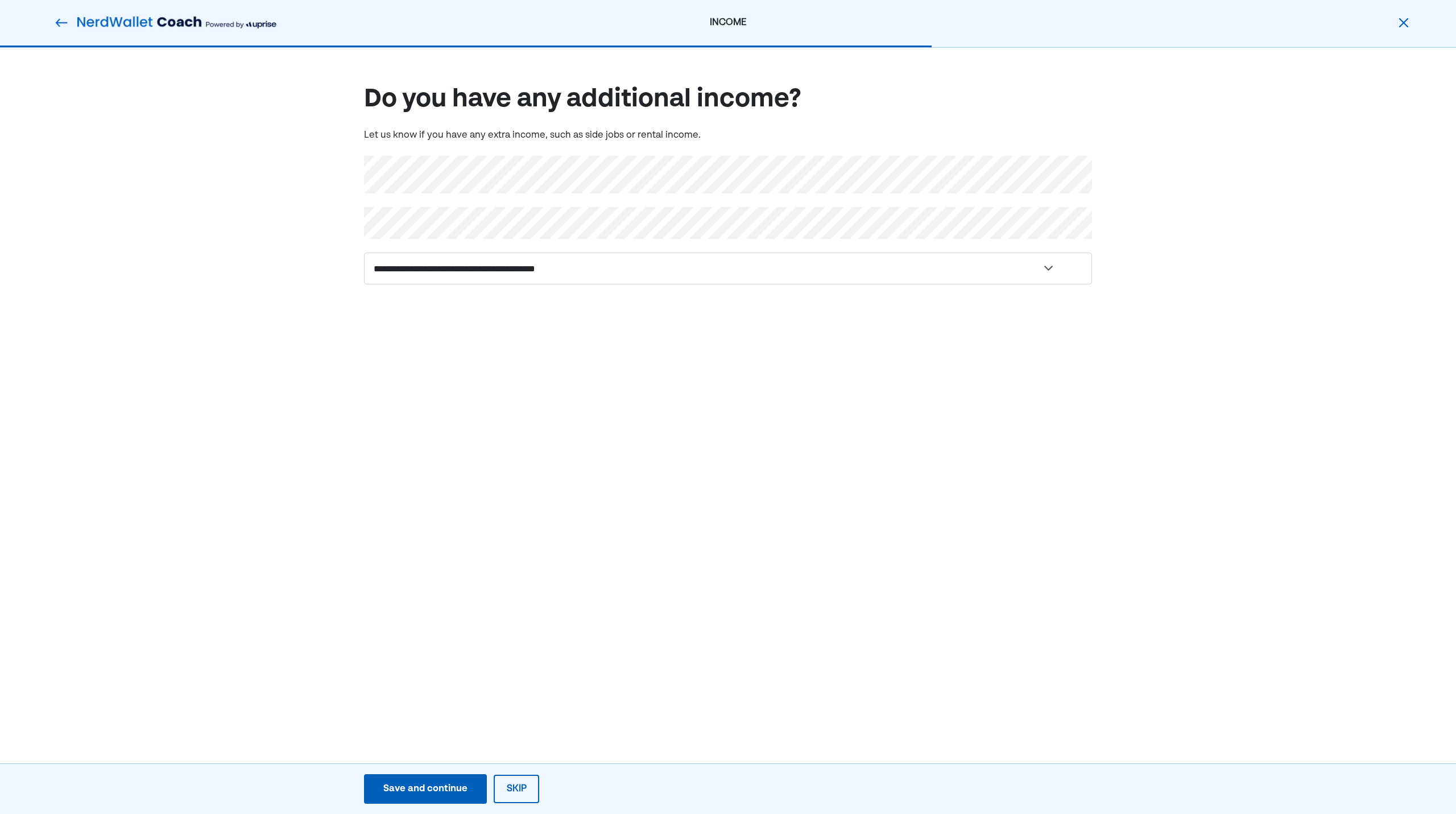
click at [444, 792] on div "Save and continue" at bounding box center [425, 789] width 84 height 14
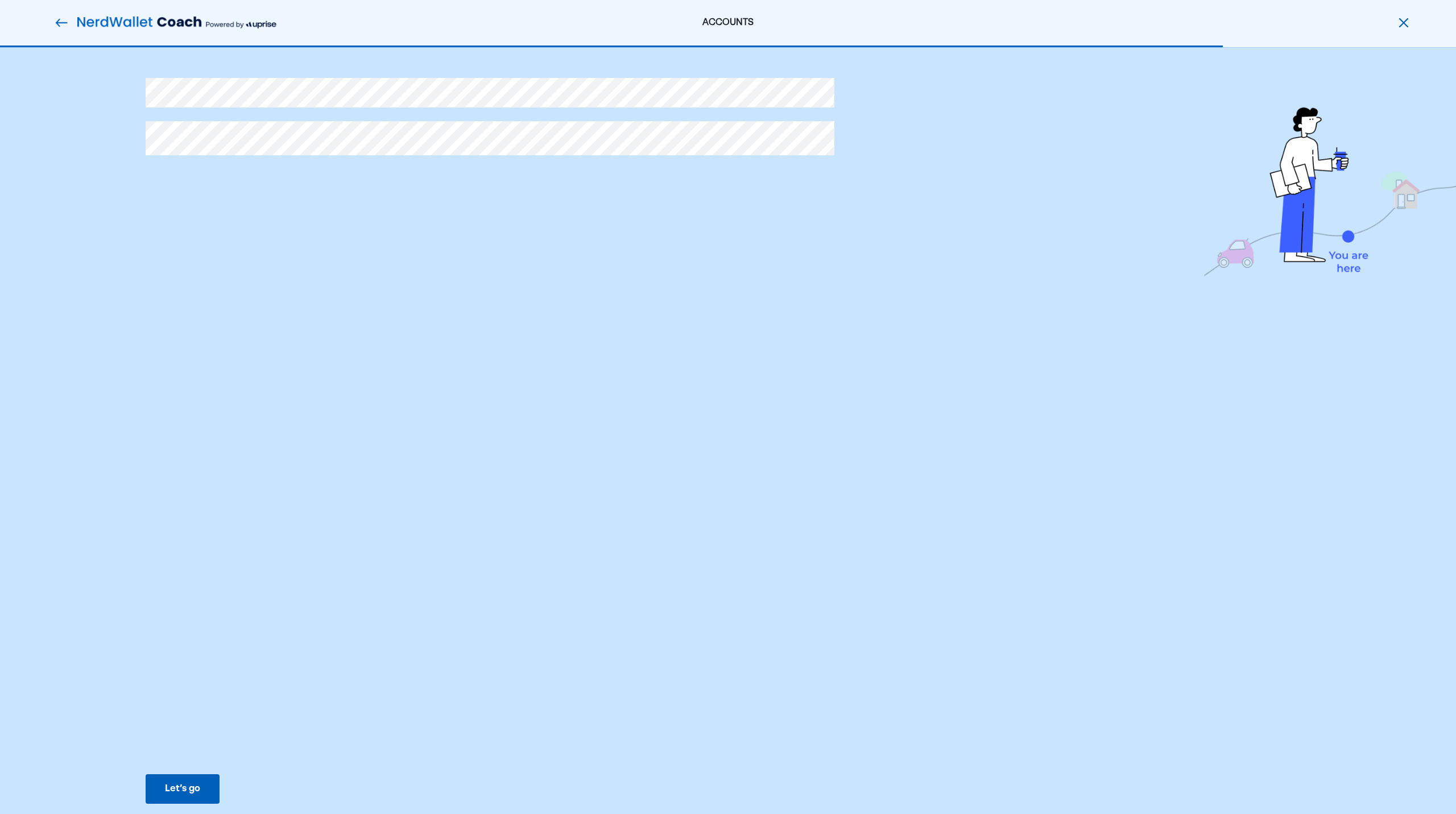
click at [191, 800] on button "Let’s go Save Let’s go" at bounding box center [182, 788] width 74 height 29
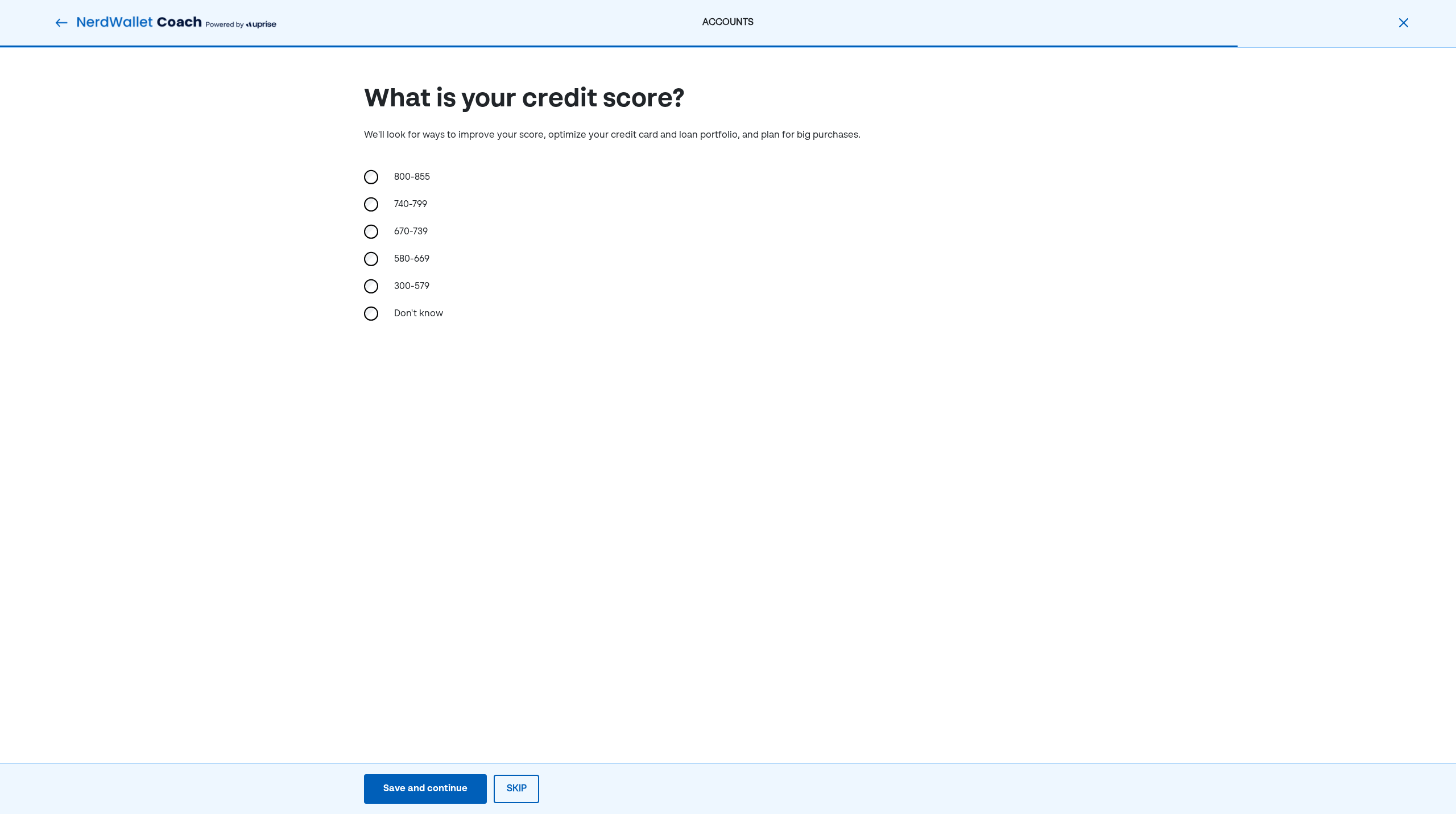
click at [255, 482] on div "ACCOUNTS What is your credit score? We'll look for ways to improve your score, …" at bounding box center [728, 407] width 1456 height 814
click at [406, 202] on div "740-799" at bounding box center [444, 205] width 114 height 27
click at [453, 790] on div "Save and continue" at bounding box center [425, 789] width 84 height 14
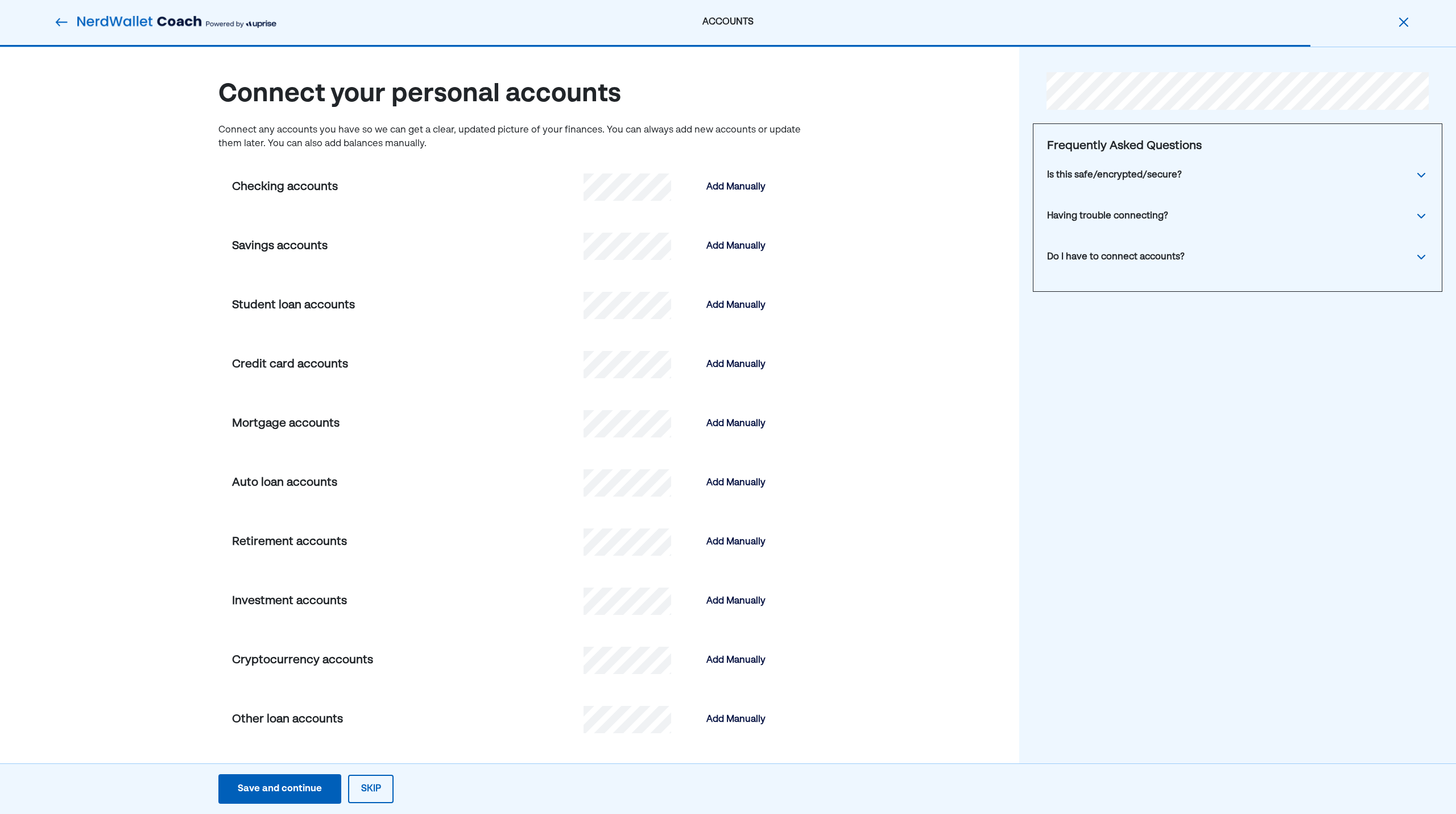
scroll to position [9, 0]
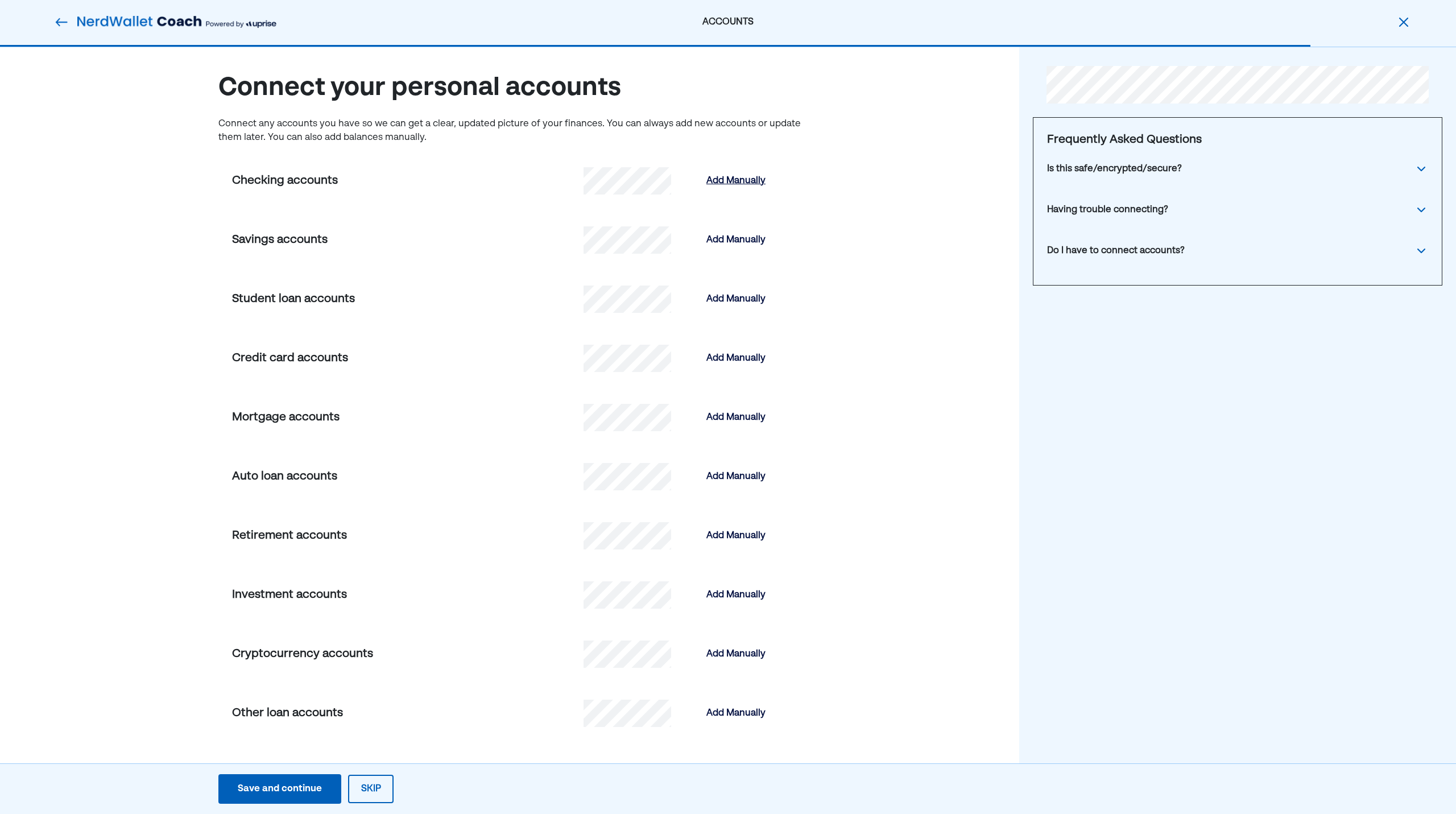
click at [745, 180] on div "Add Manually" at bounding box center [736, 181] width 59 height 14
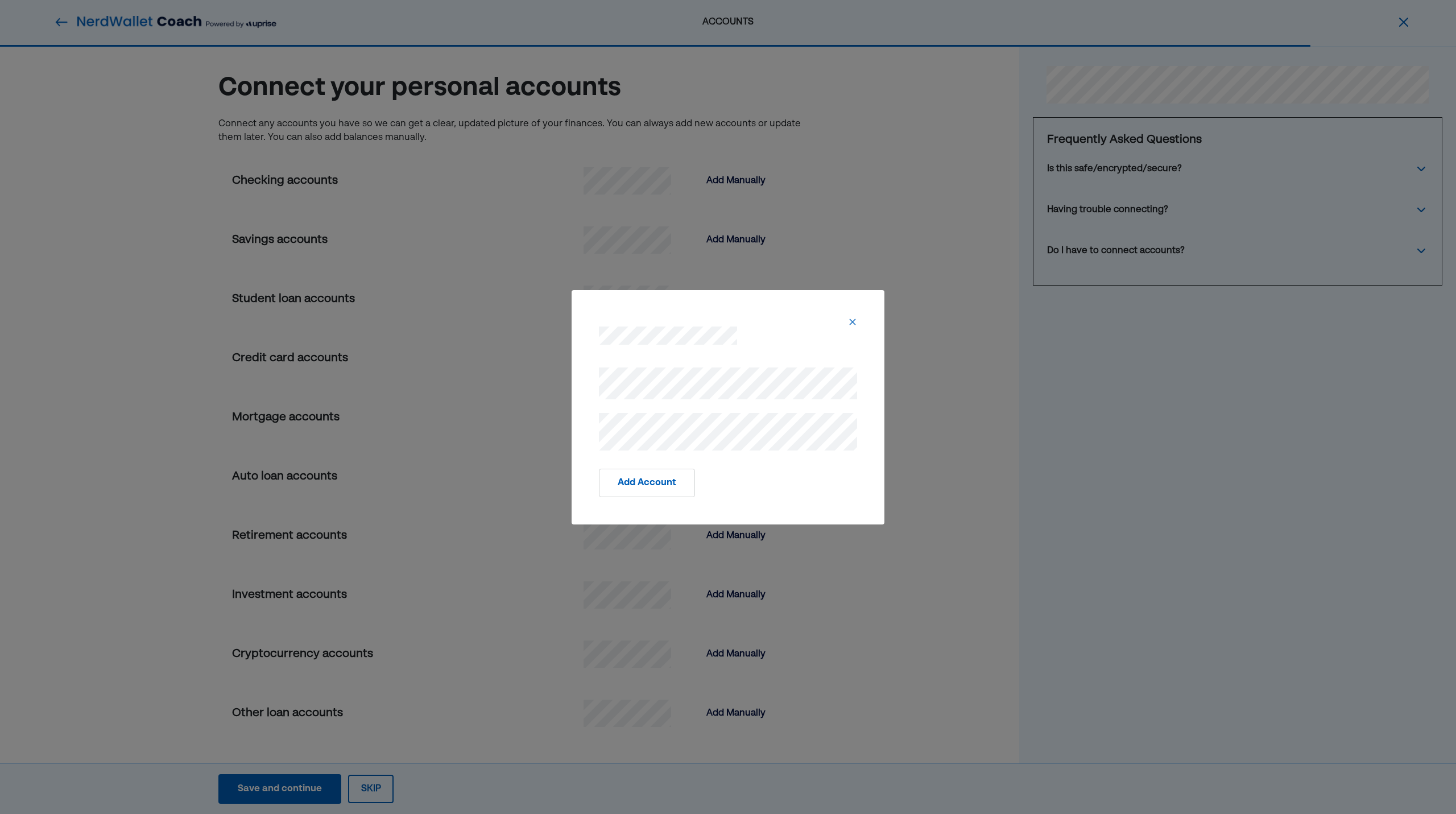
click at [650, 482] on button "Add Account" at bounding box center [647, 483] width 96 height 29
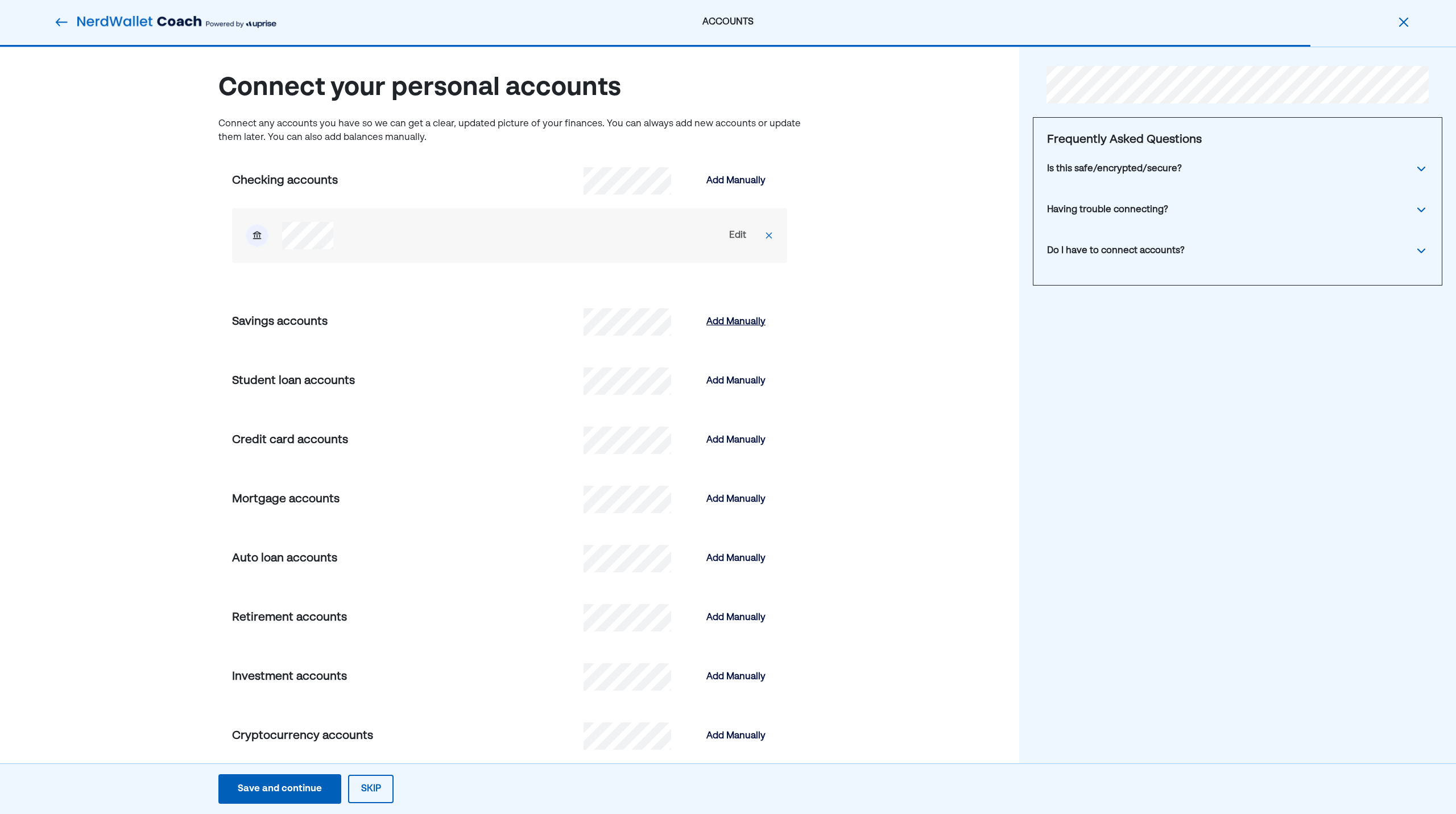
click at [758, 320] on div "Add Manually" at bounding box center [736, 322] width 59 height 14
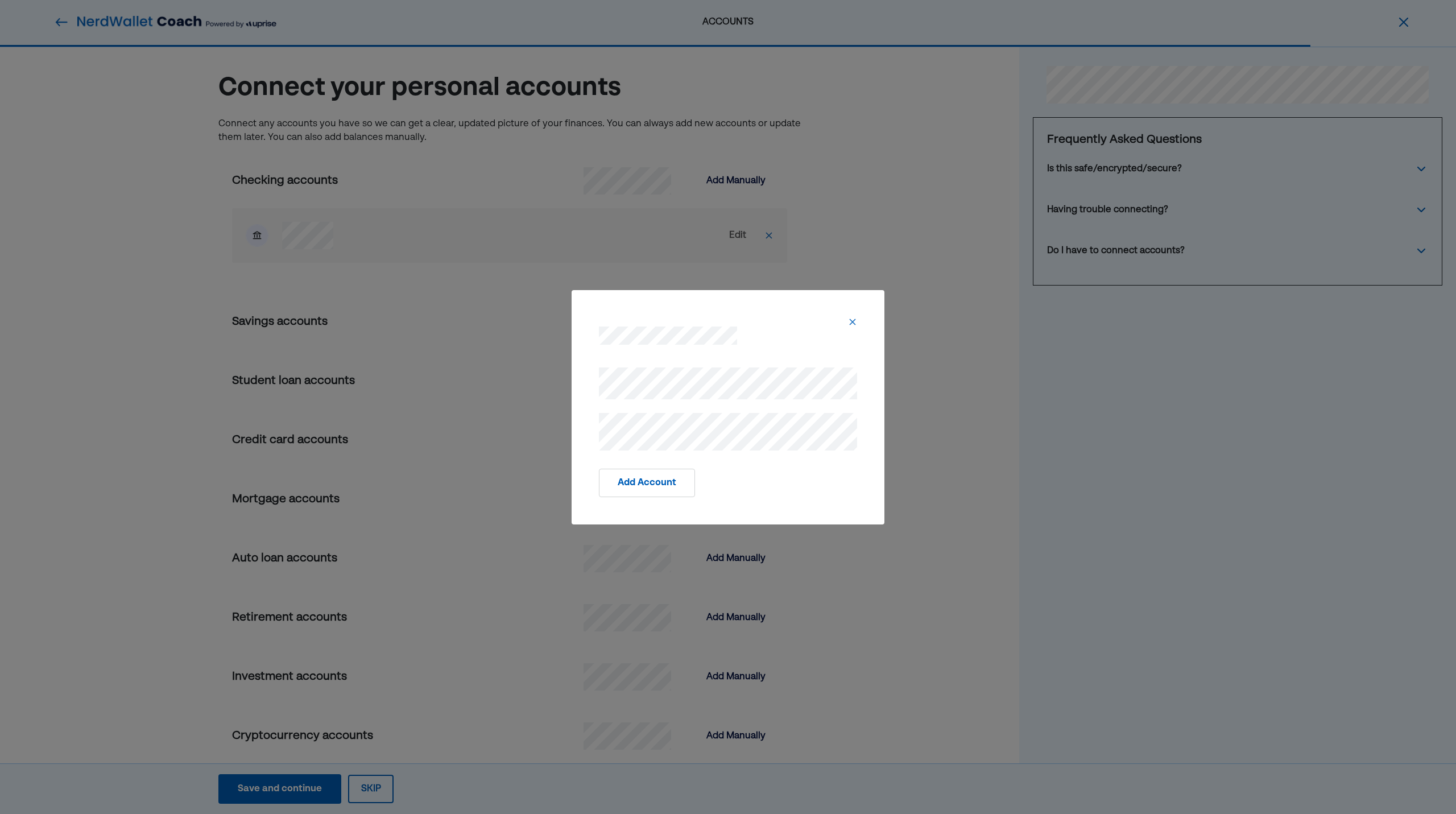
click at [662, 481] on button "Add Account" at bounding box center [647, 483] width 96 height 29
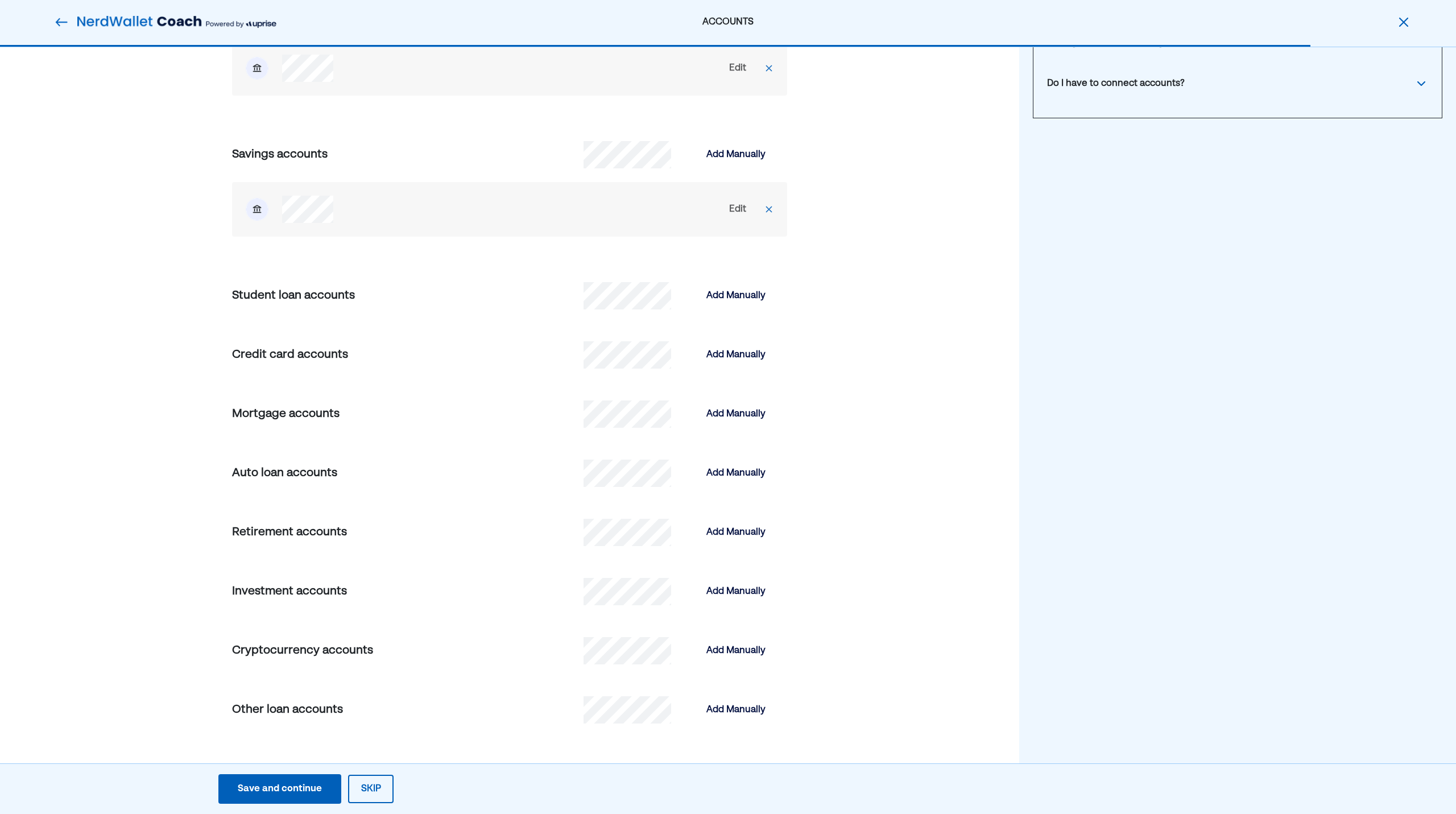
scroll to position [176, 0]
click at [713, 361] on div "Add Manually" at bounding box center [736, 355] width 59 height 14
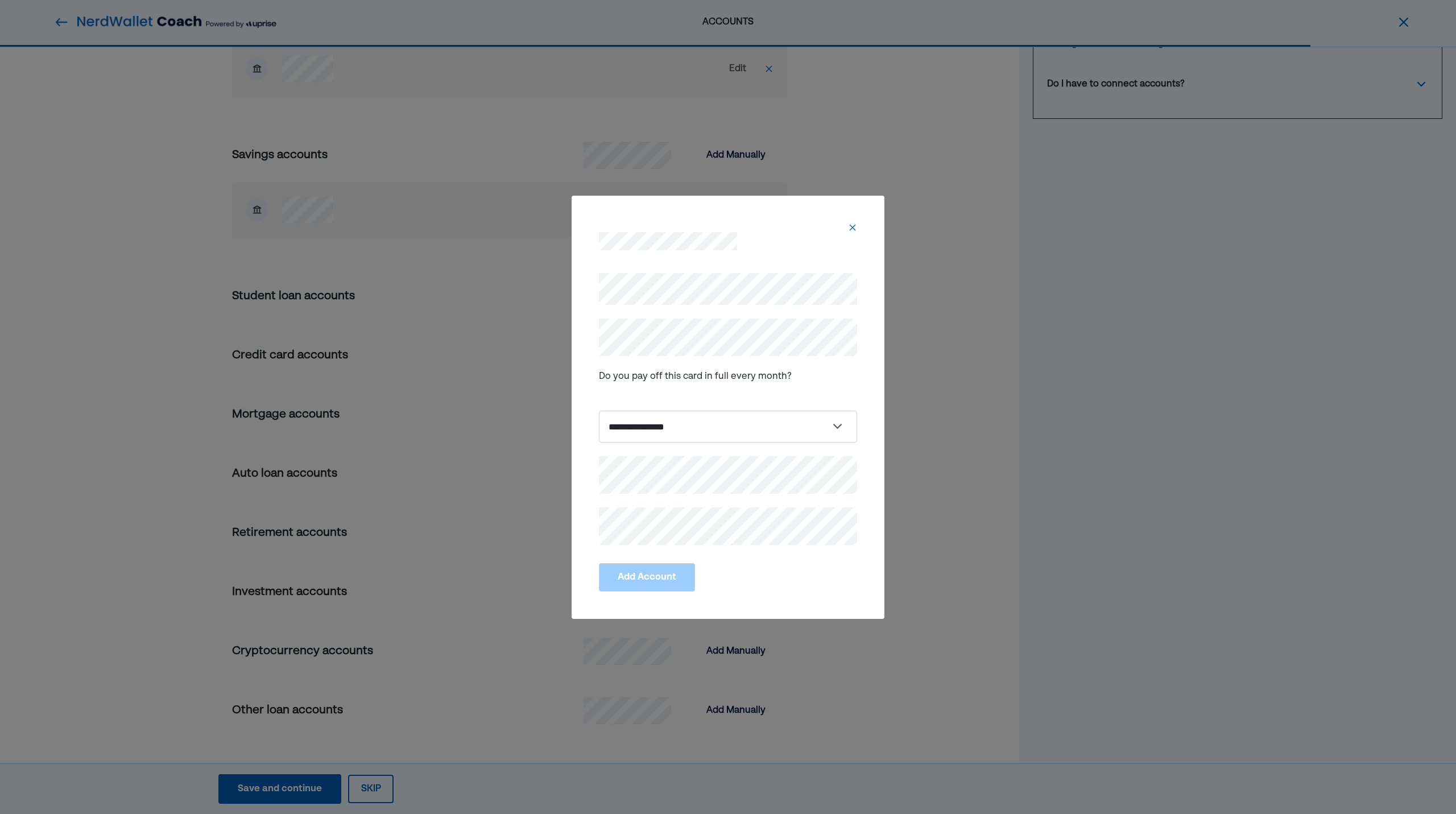
click at [860, 216] on div at bounding box center [728, 231] width 285 height 46
click at [851, 227] on img at bounding box center [852, 227] width 9 height 9
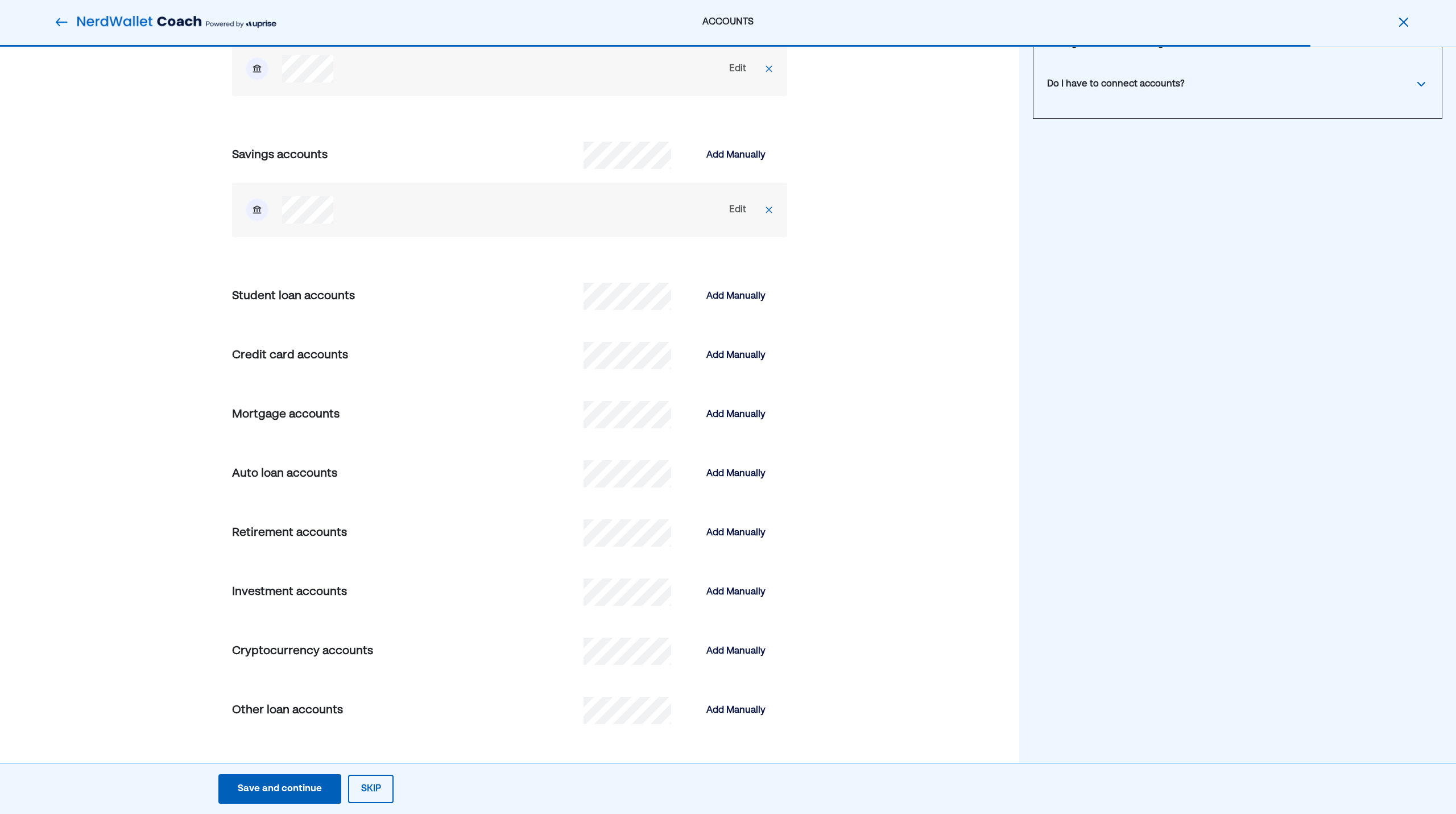
scroll to position [176, 0]
click at [747, 535] on div "Add Manually" at bounding box center [736, 532] width 59 height 14
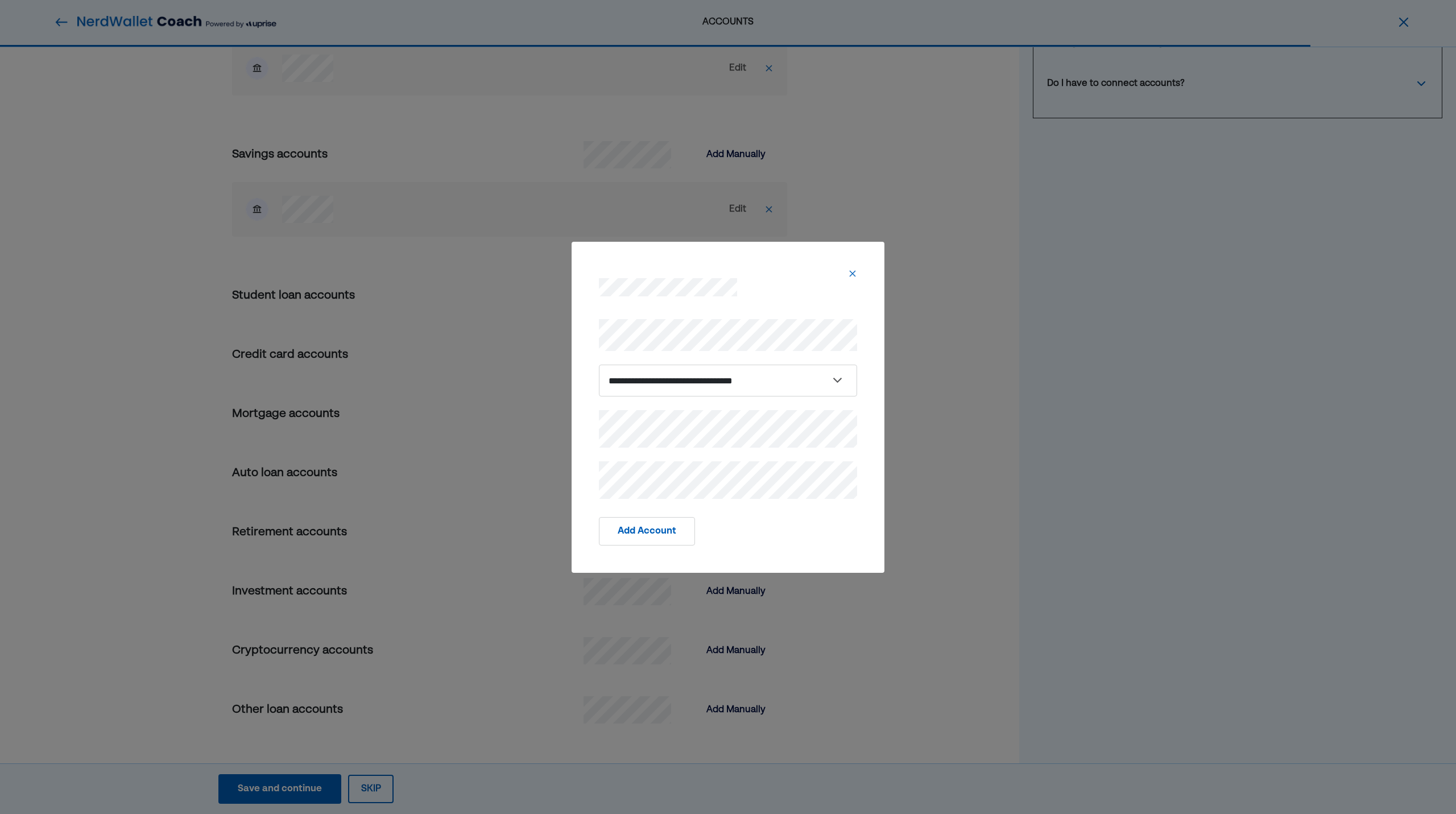
click at [641, 530] on button "Add Account" at bounding box center [647, 531] width 96 height 29
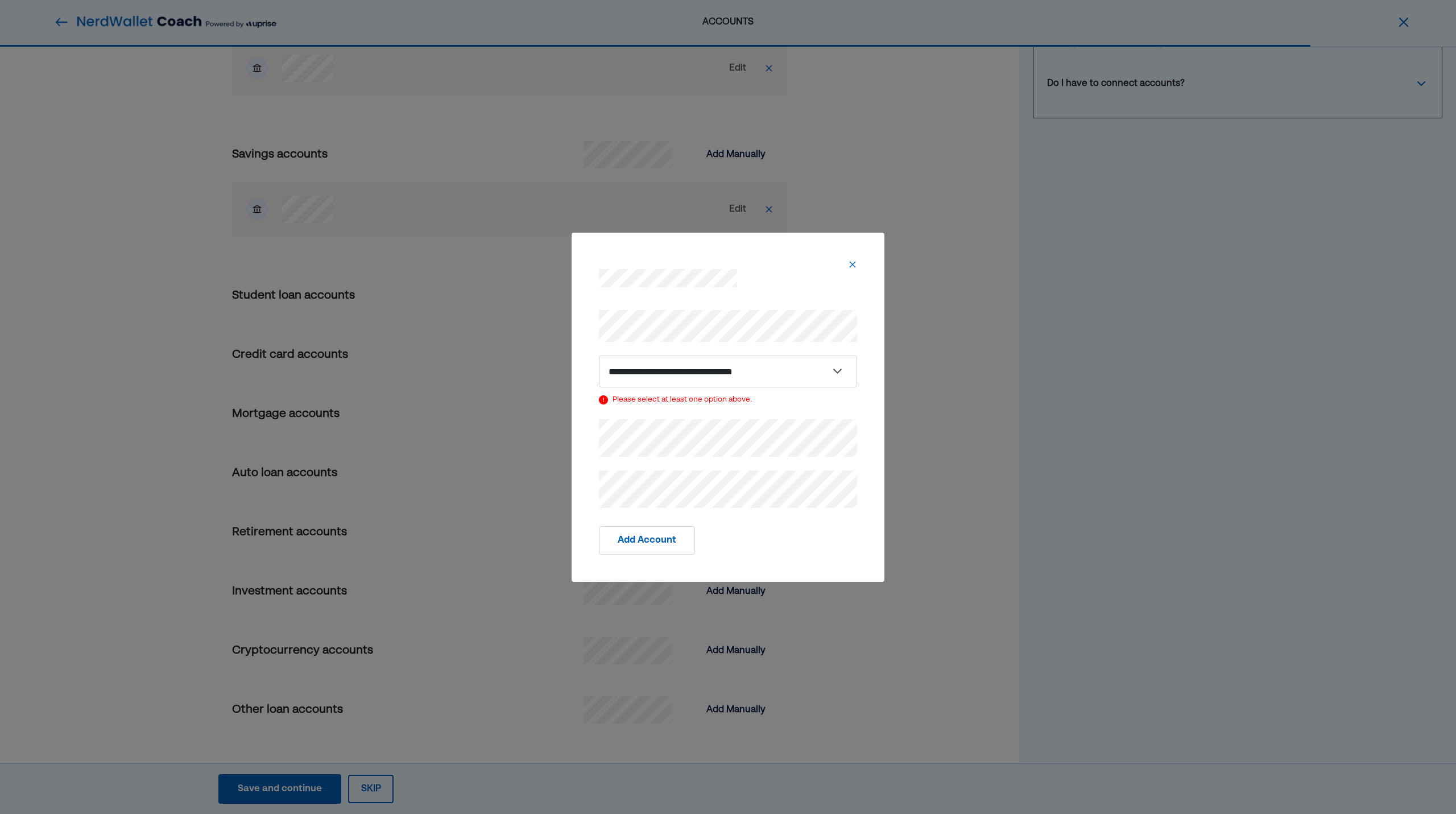
click at [679, 526] on button "Add Account" at bounding box center [647, 540] width 96 height 29
click at [650, 549] on button "Add Account" at bounding box center [647, 540] width 96 height 29
click at [728, 378] on select "**********" at bounding box center [728, 371] width 258 height 32
select select "**********"
click at [599, 364] on select "**********" at bounding box center [728, 371] width 258 height 32
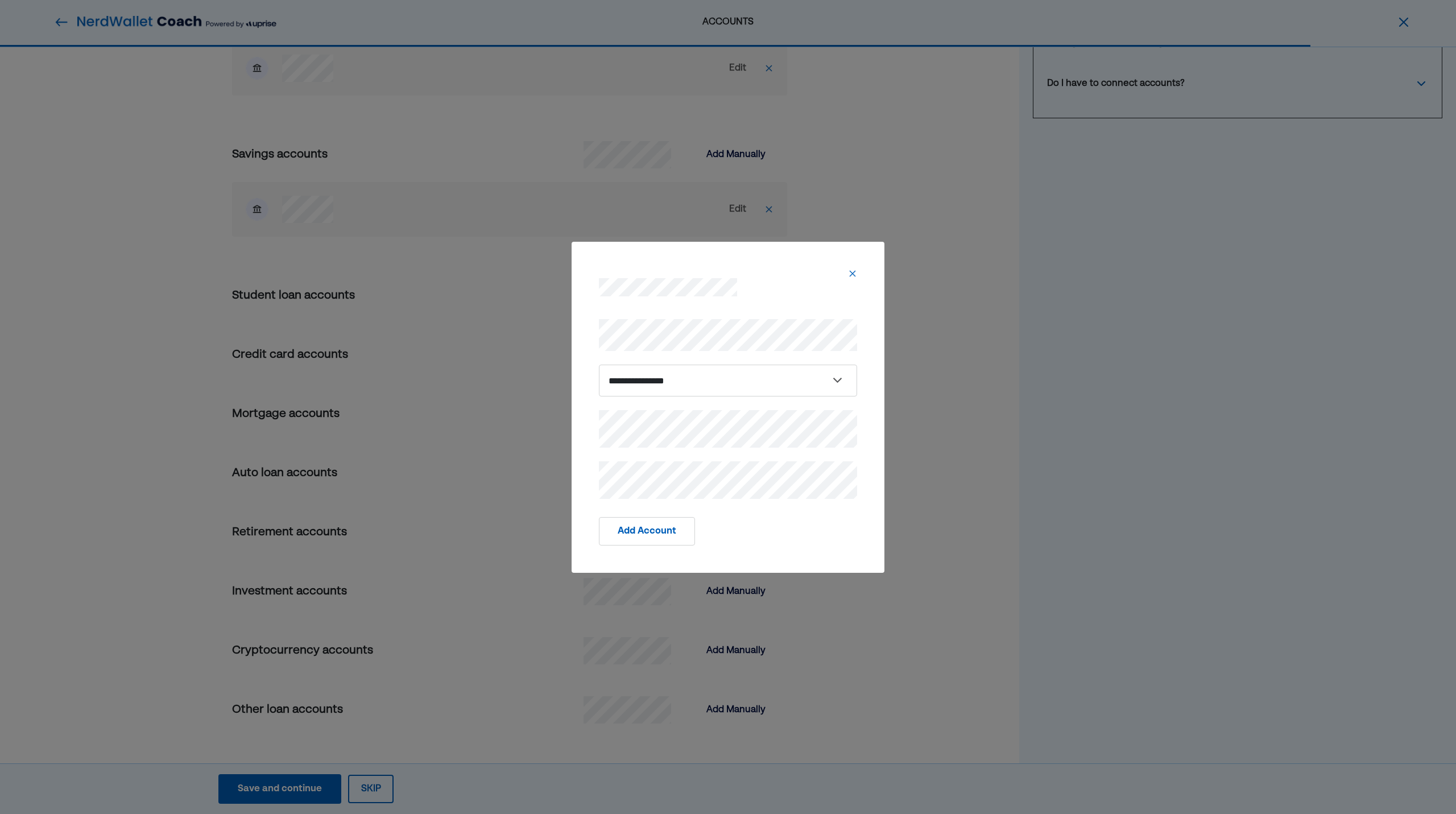
click at [653, 538] on button "Add Account" at bounding box center [647, 531] width 96 height 29
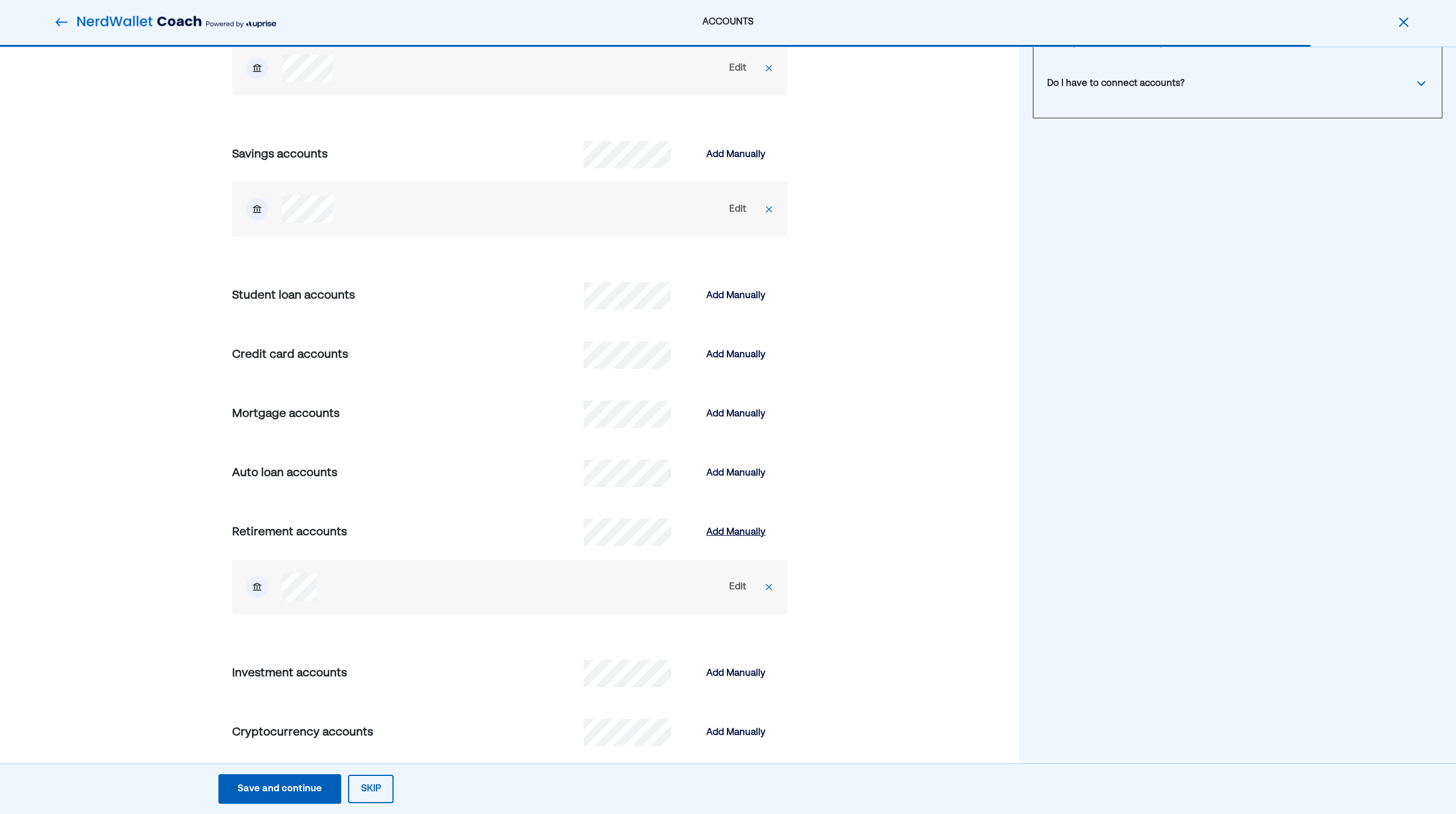
click at [730, 528] on div "Add Manually" at bounding box center [736, 532] width 59 height 14
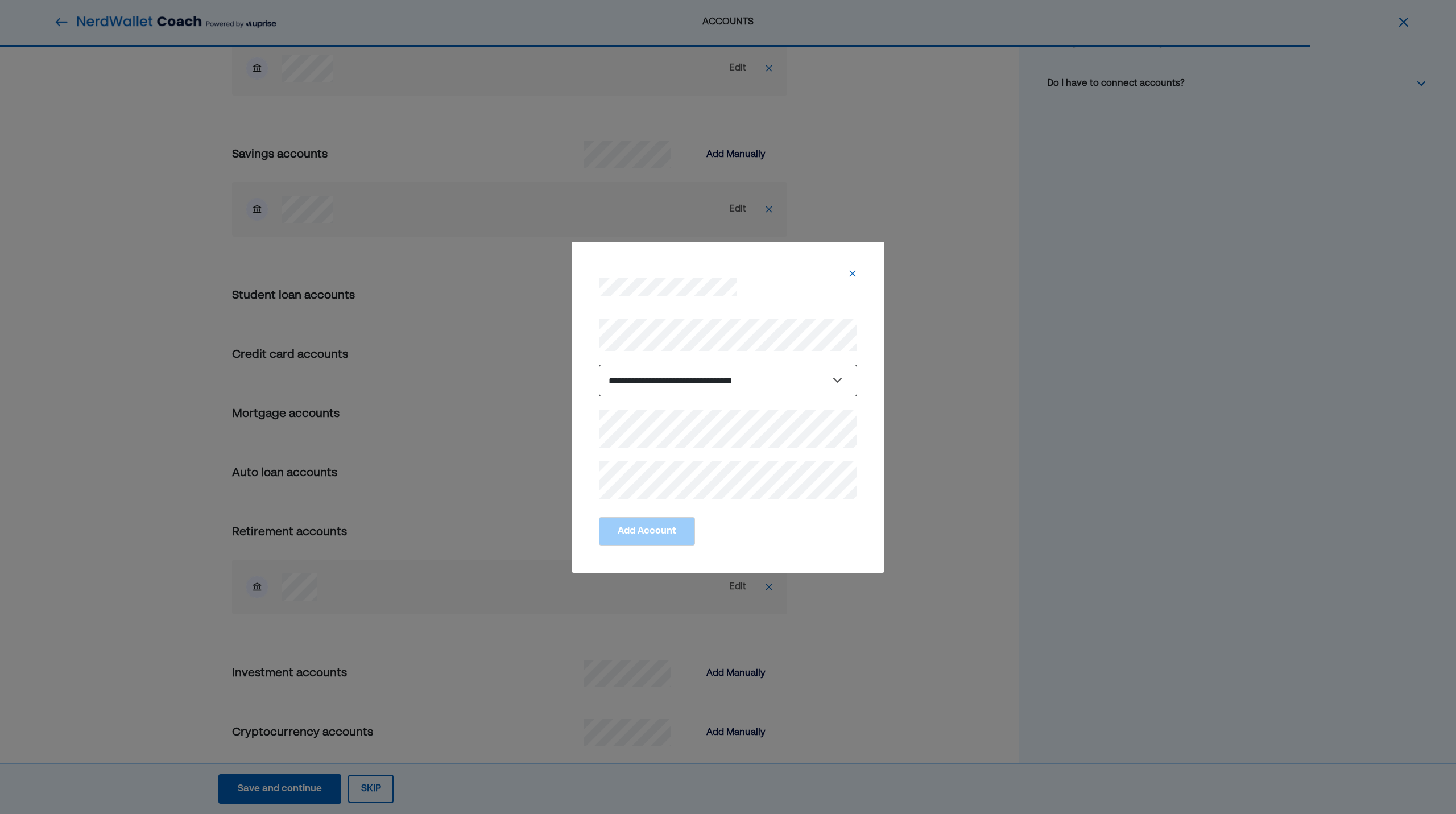
click at [683, 378] on select "**********" at bounding box center [728, 380] width 258 height 32
select select "********"
click at [599, 365] on select "**********" at bounding box center [728, 380] width 258 height 32
click at [648, 533] on button "Add Account" at bounding box center [647, 531] width 96 height 29
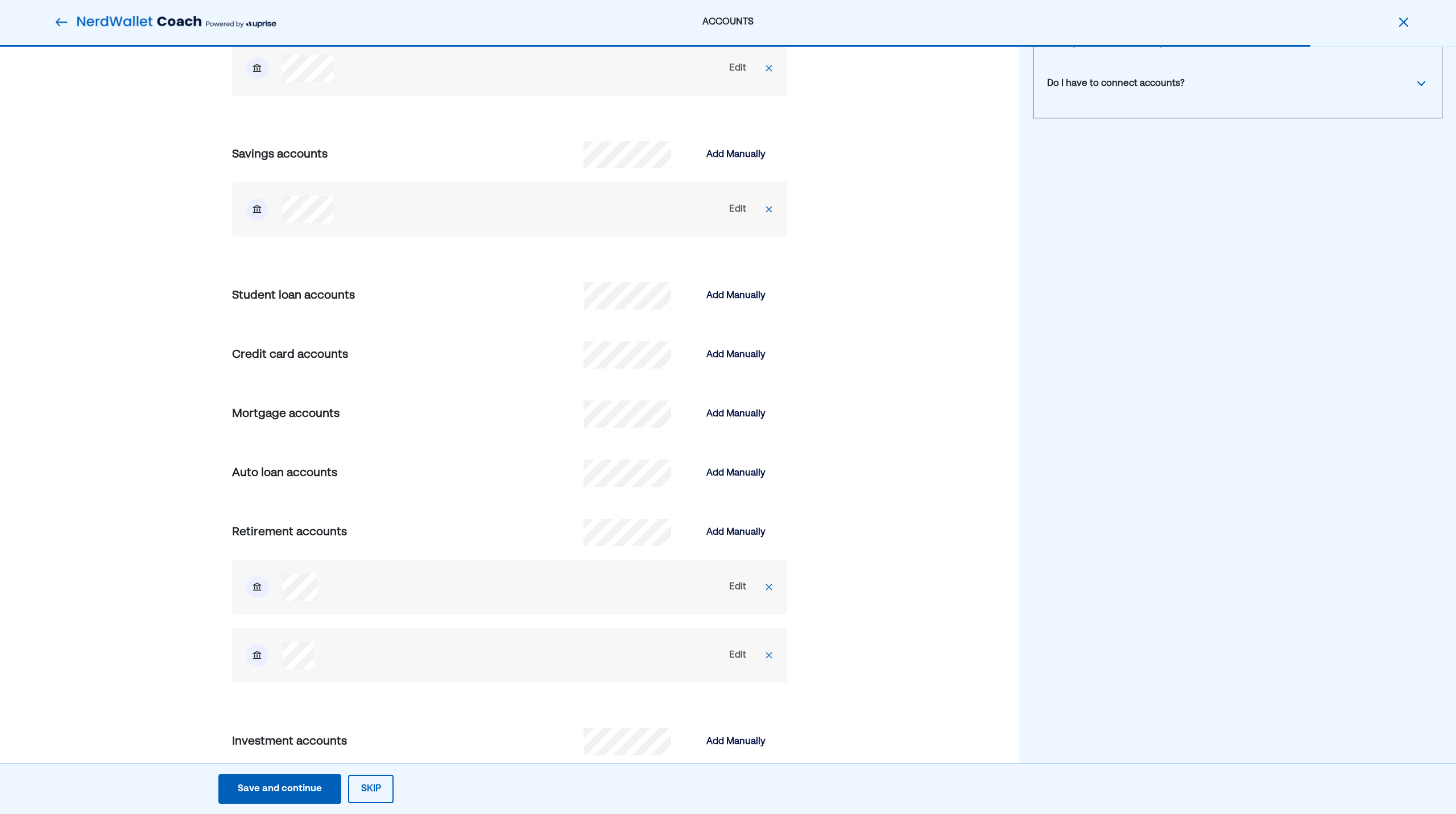
scroll to position [327, 0]
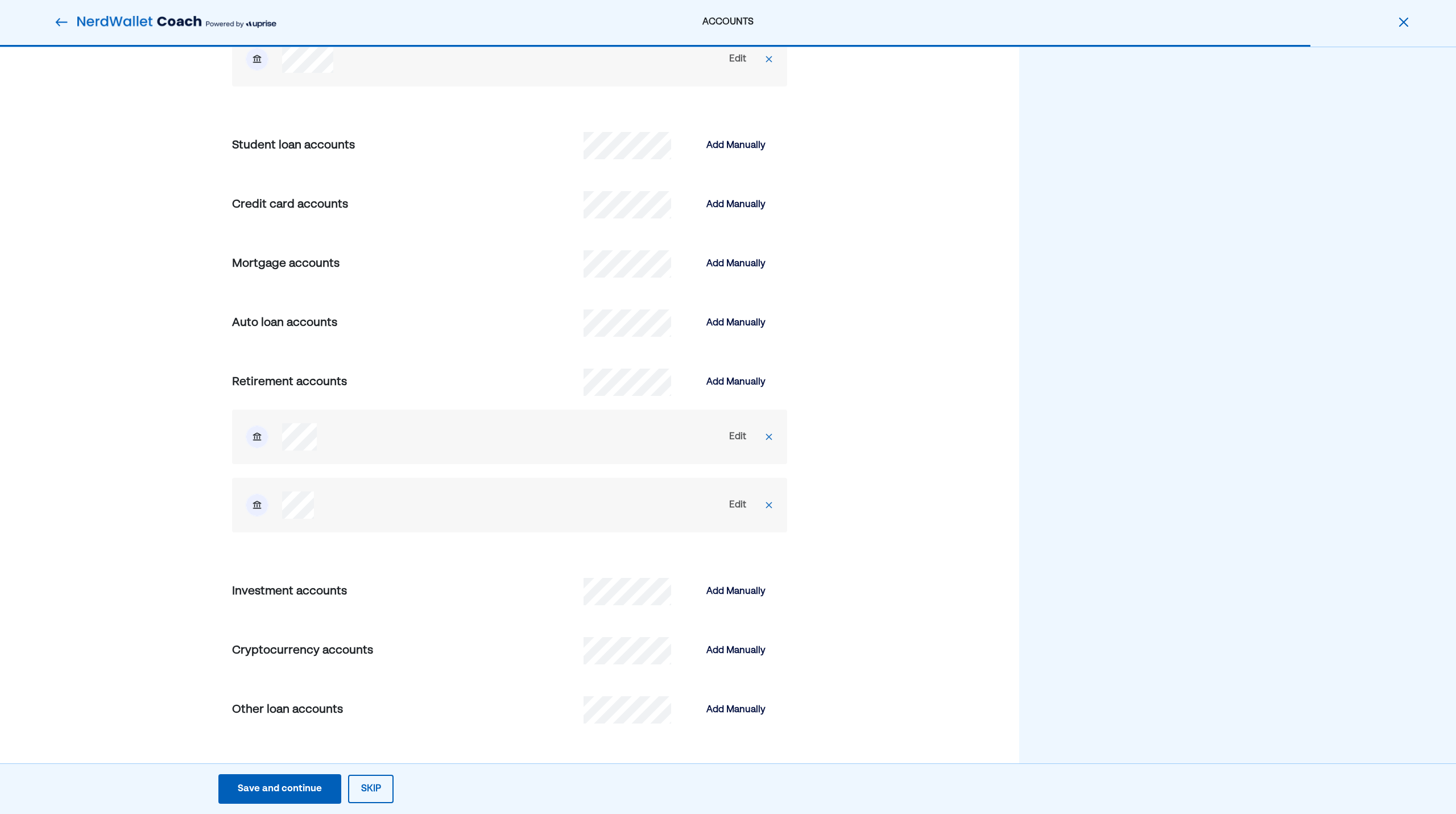
click at [307, 787] on div "Save and continue" at bounding box center [280, 789] width 84 height 14
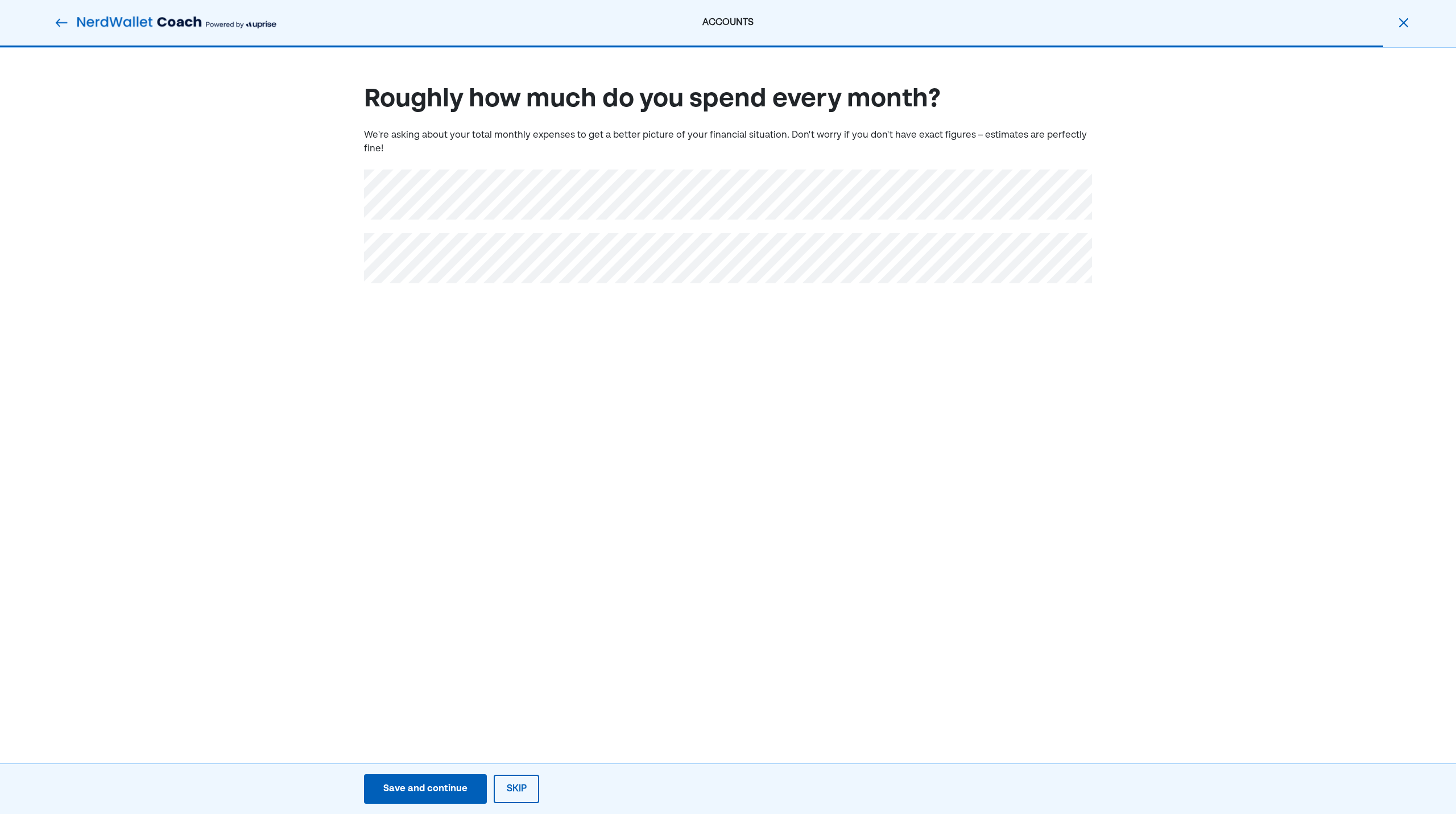
click at [489, 344] on div "Roughly how much do you spend every month? We're asking about your total monthl…" at bounding box center [728, 199] width 1456 height 304
click at [441, 798] on button "Save and continue Save Save and continue" at bounding box center [425, 788] width 123 height 29
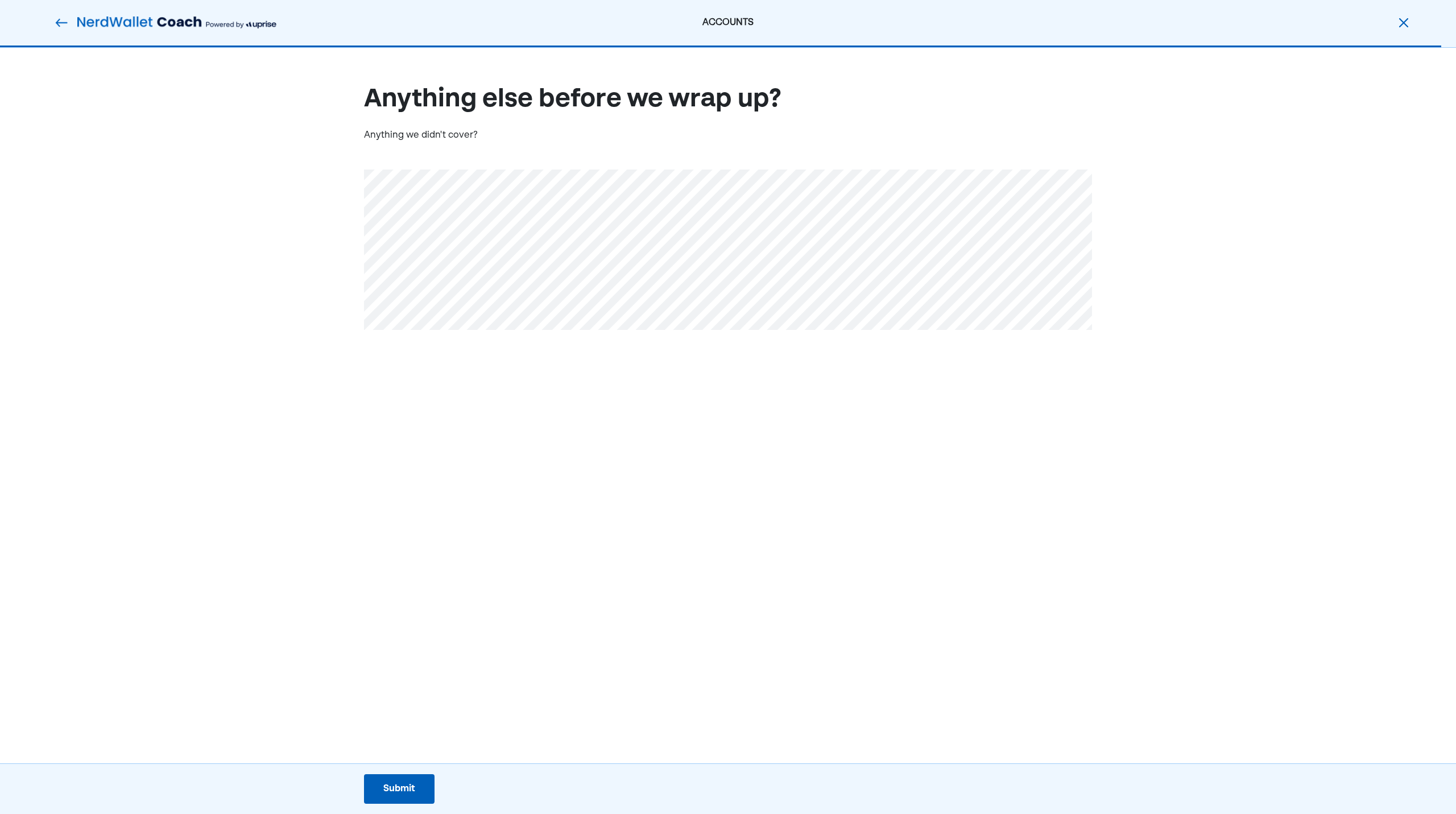
click at [404, 809] on div "Submit Submit Submit" at bounding box center [399, 788] width 798 height 44
click at [403, 800] on button "Submit Submit Submit" at bounding box center [400, 788] width 71 height 29
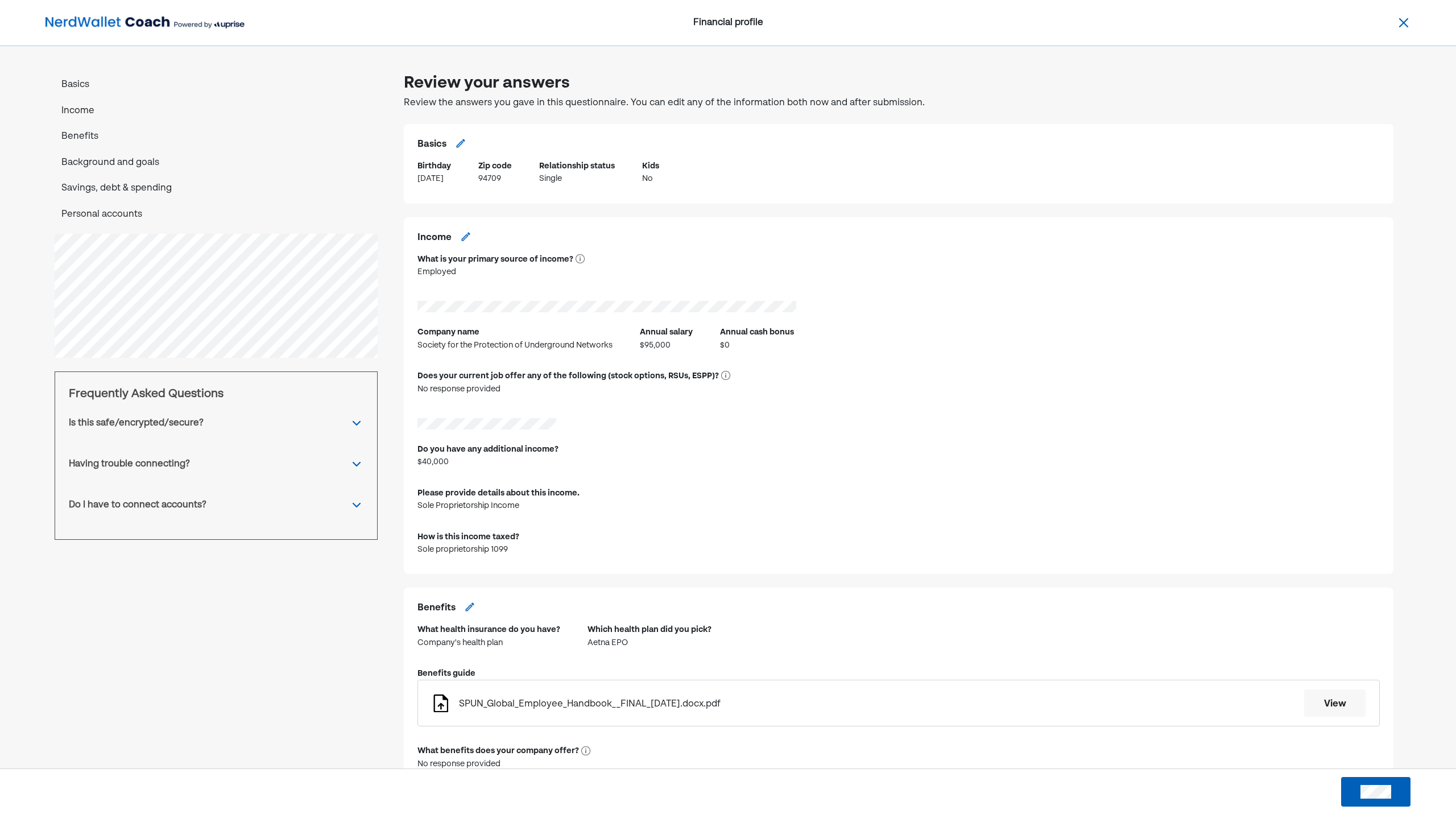
click at [414, 549] on div "Income What is your primary source of income? Employed Company name Society for…" at bounding box center [899, 395] width 990 height 357
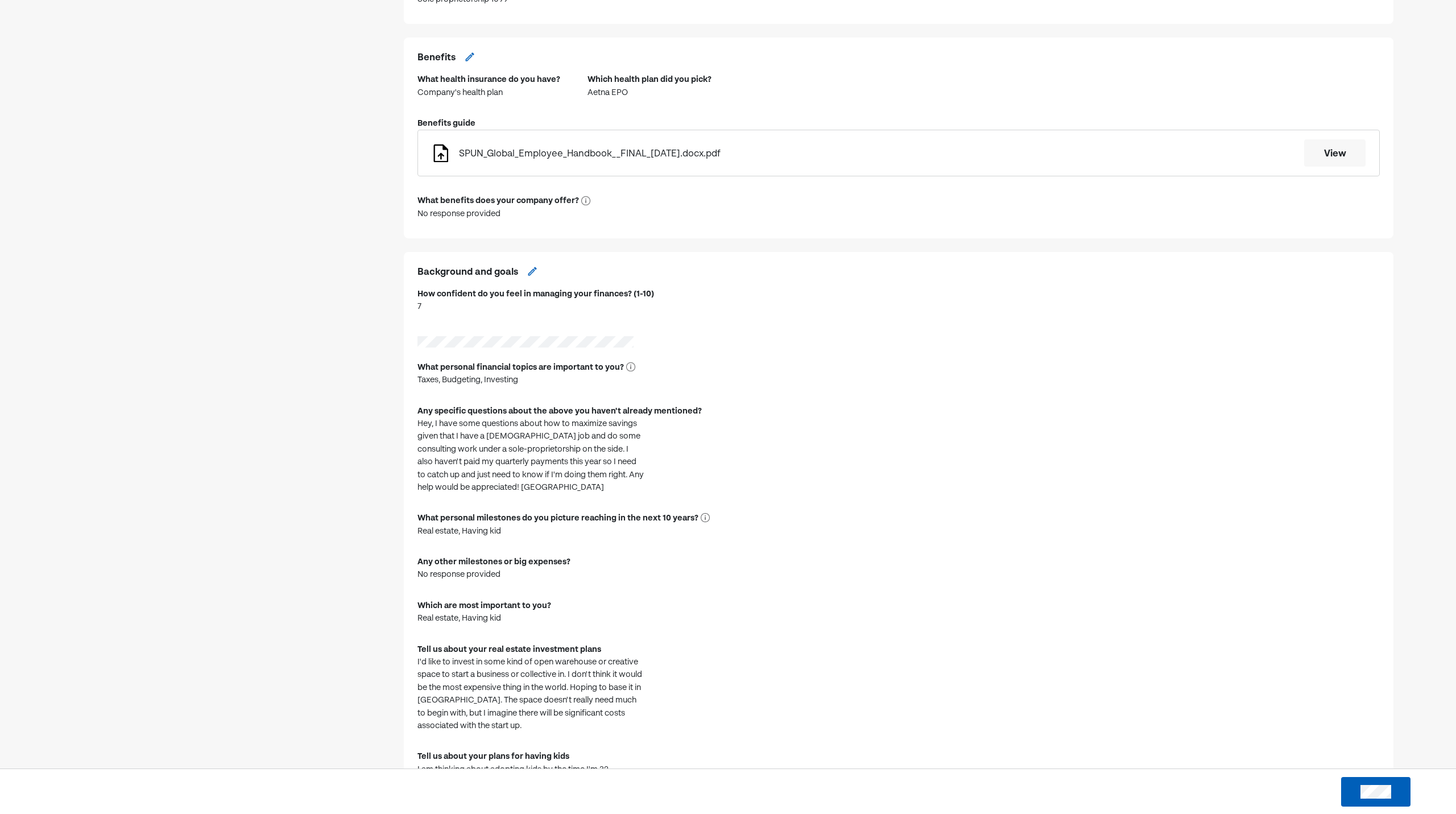
click at [325, 451] on div "Review your answers Review the answers you gave in this questionnaire. You can …" at bounding box center [216, 656] width 341 height 2293
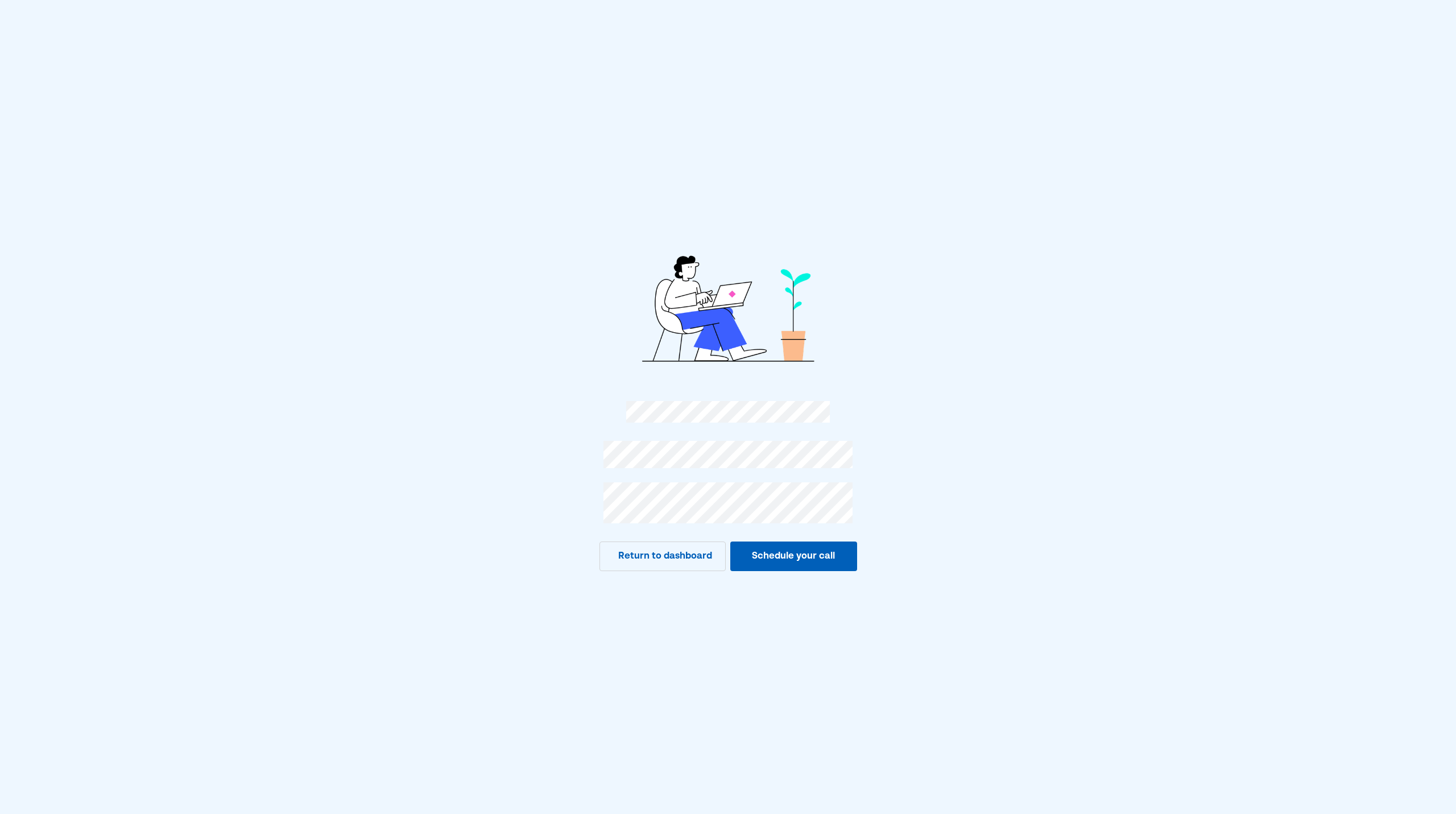
click at [798, 565] on button "Schedule your call" at bounding box center [794, 555] width 127 height 29
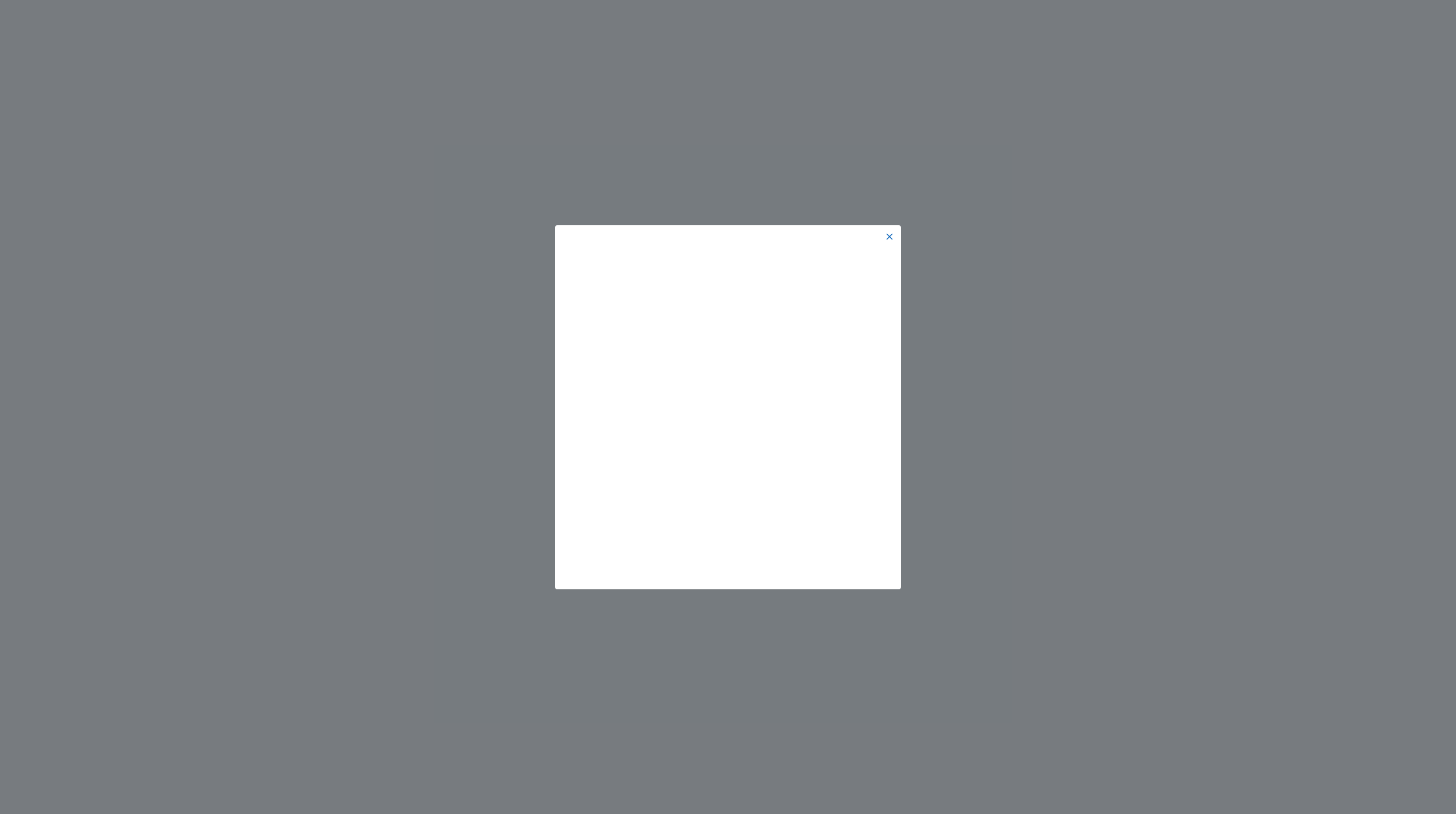
click at [889, 238] on img at bounding box center [889, 236] width 9 height 9
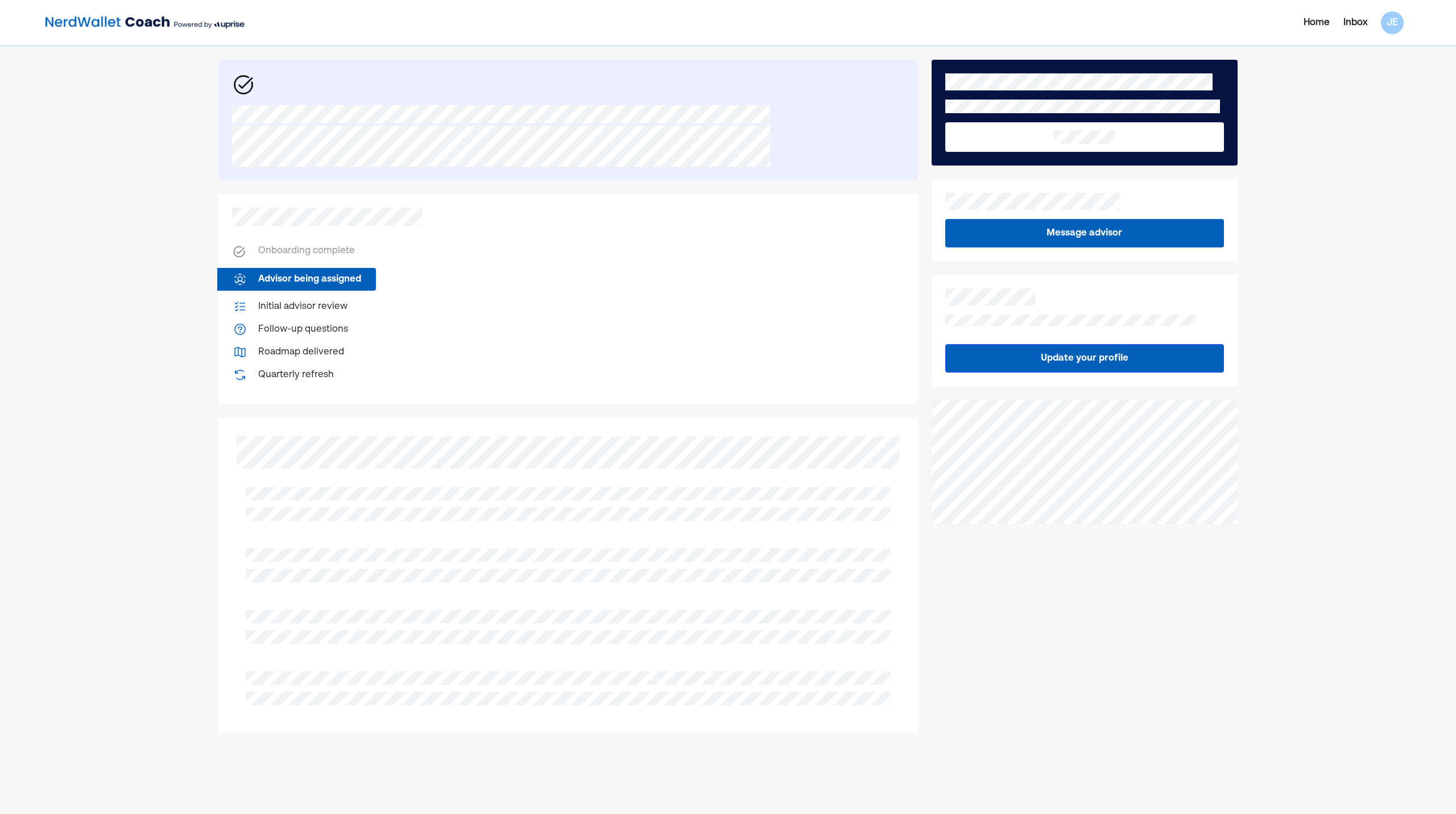
click at [1361, 221] on div "Home Inbox JE Onboarding complete Advisor being assigned Initial advisor review…" at bounding box center [728, 436] width 1456 height 872
click at [1323, 82] on div "Home Inbox JE Onboarding complete Advisor being assigned Initial advisor review…" at bounding box center [728, 436] width 1456 height 872
click at [1001, 675] on div "Message advisor Update your profile" at bounding box center [1085, 396] width 306 height 672
click at [1329, 210] on div "Home Inbox JE Onboarding complete Advisor being assigned Initial advisor review…" at bounding box center [728, 436] width 1456 height 872
click at [1317, 250] on div "Home Inbox JE Onboarding complete Advisor being assigned Initial advisor review…" at bounding box center [728, 436] width 1456 height 872
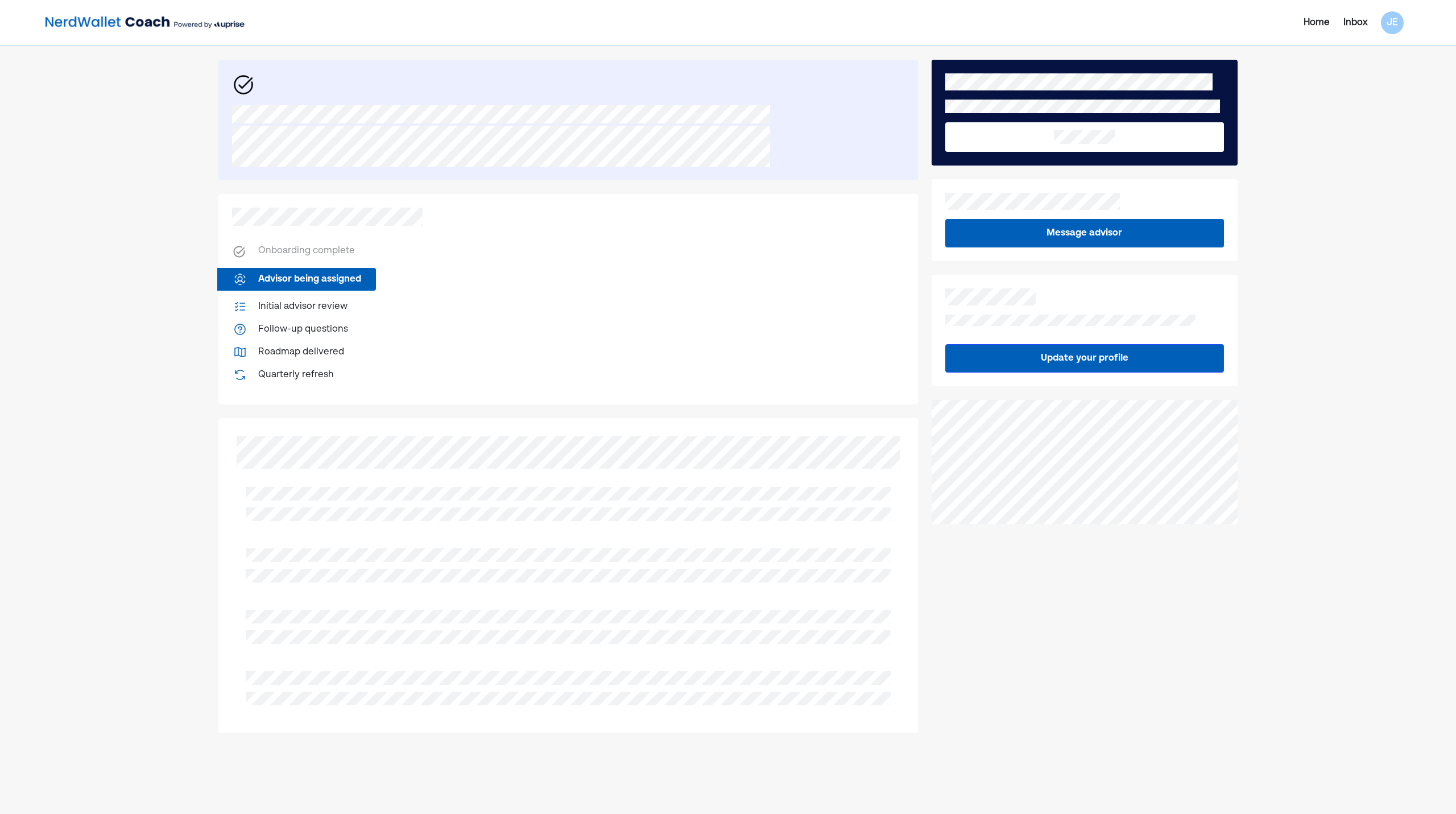
click at [1368, 244] on div "Home Inbox JE Onboarding complete Advisor being assigned Initial advisor review…" at bounding box center [728, 436] width 1456 height 872
click at [1295, 239] on div "Home Inbox JE Onboarding complete Advisor being assigned Initial advisor review…" at bounding box center [728, 436] width 1456 height 872
